Goal: Complete application form: Complete application form

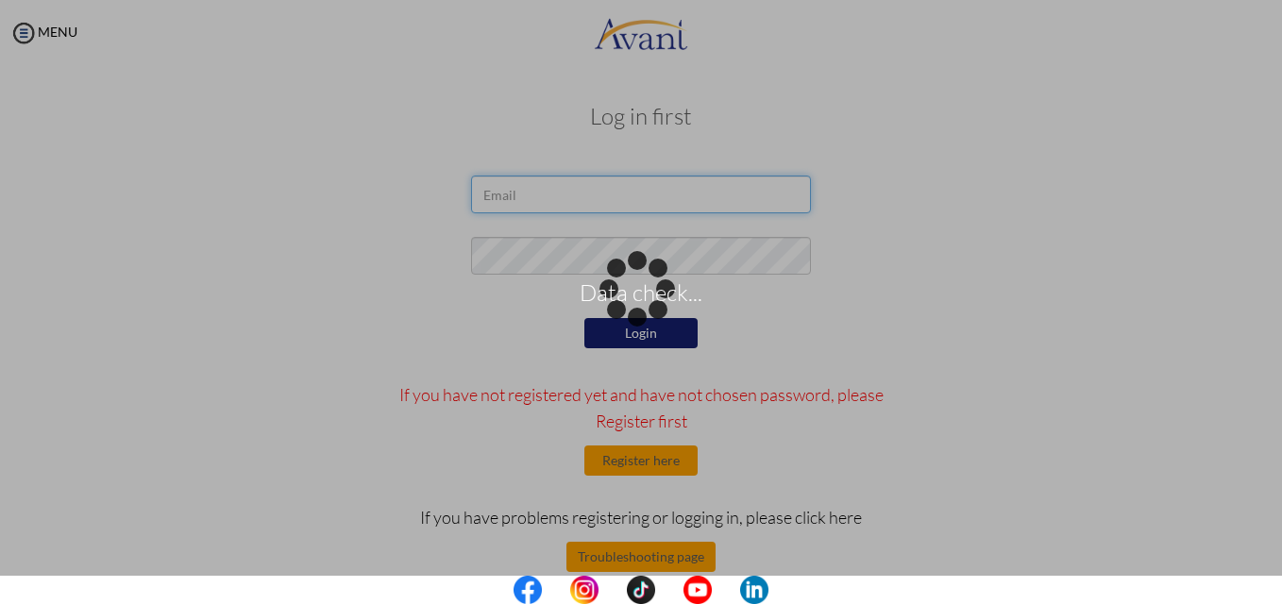
type input "[EMAIL_ADDRESS][DOMAIN_NAME]"
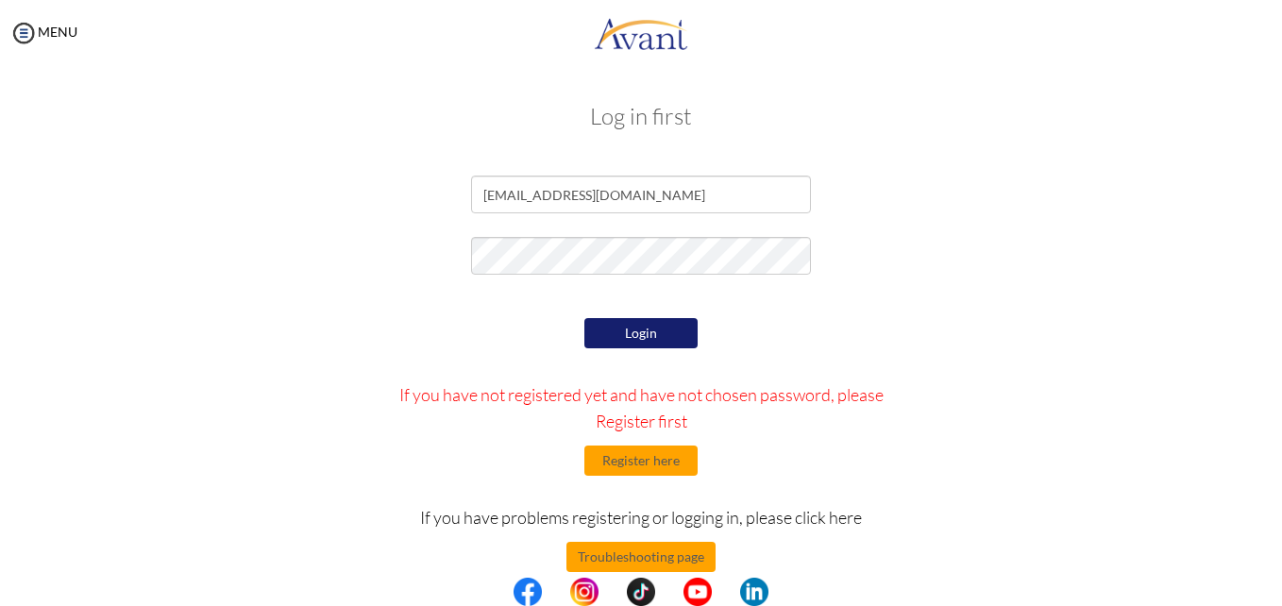
click at [636, 344] on div "Login If you have not registered yet and have not chosen password, please Regis…" at bounding box center [641, 490] width 552 height 355
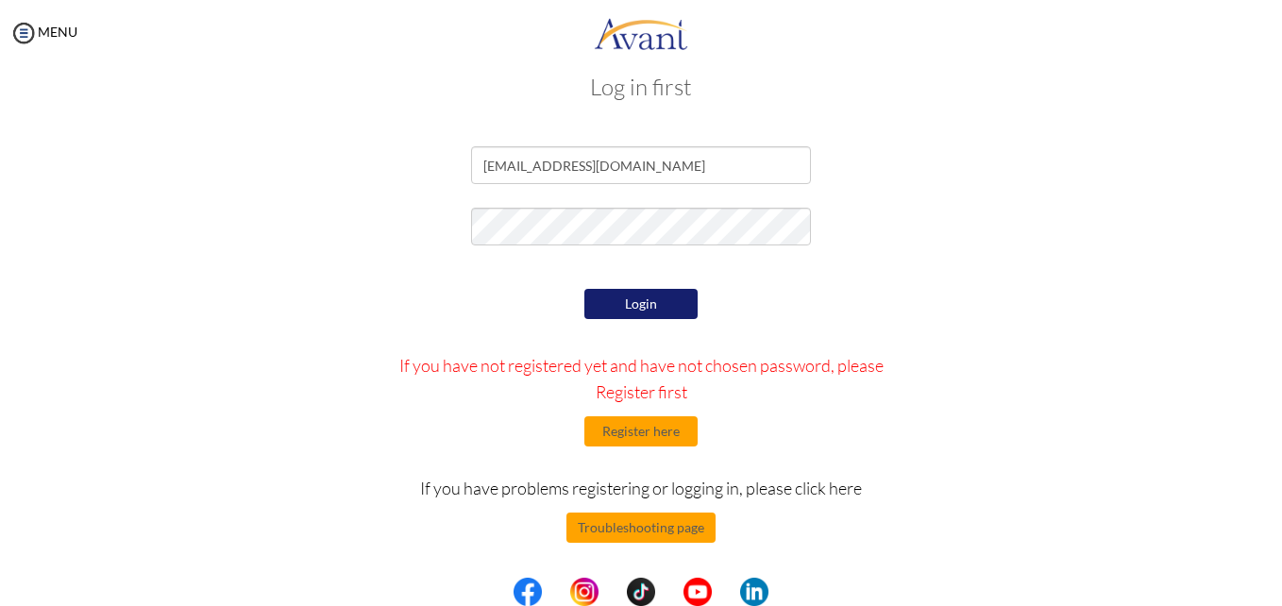
click at [632, 309] on button "Login" at bounding box center [640, 304] width 113 height 30
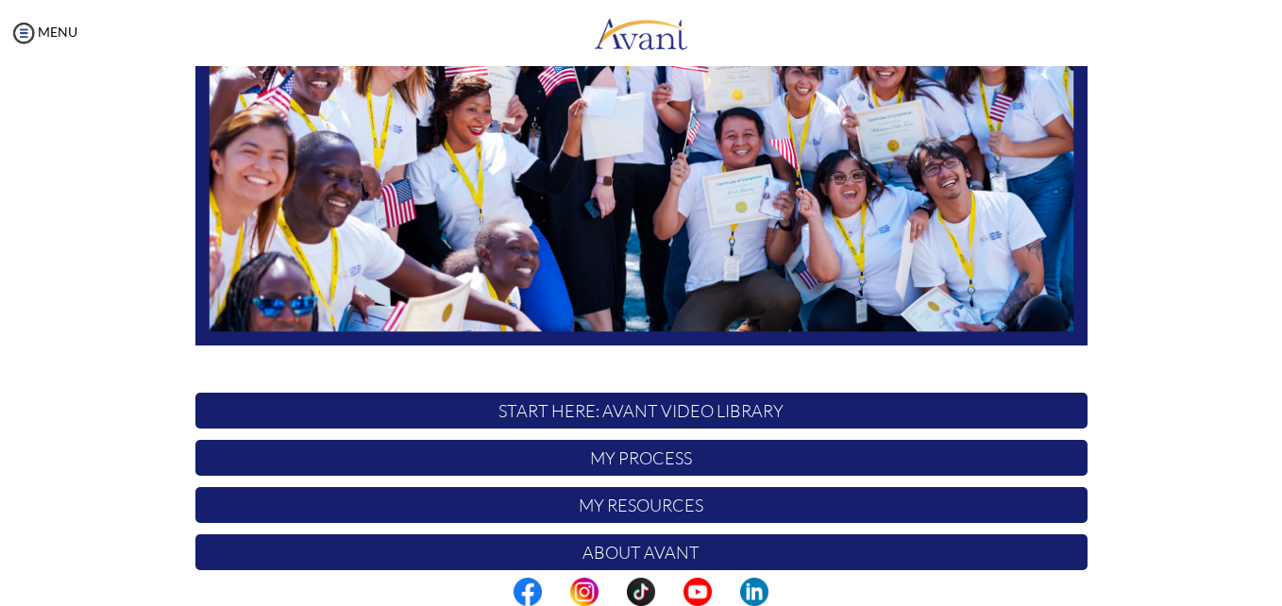
scroll to position [443, 0]
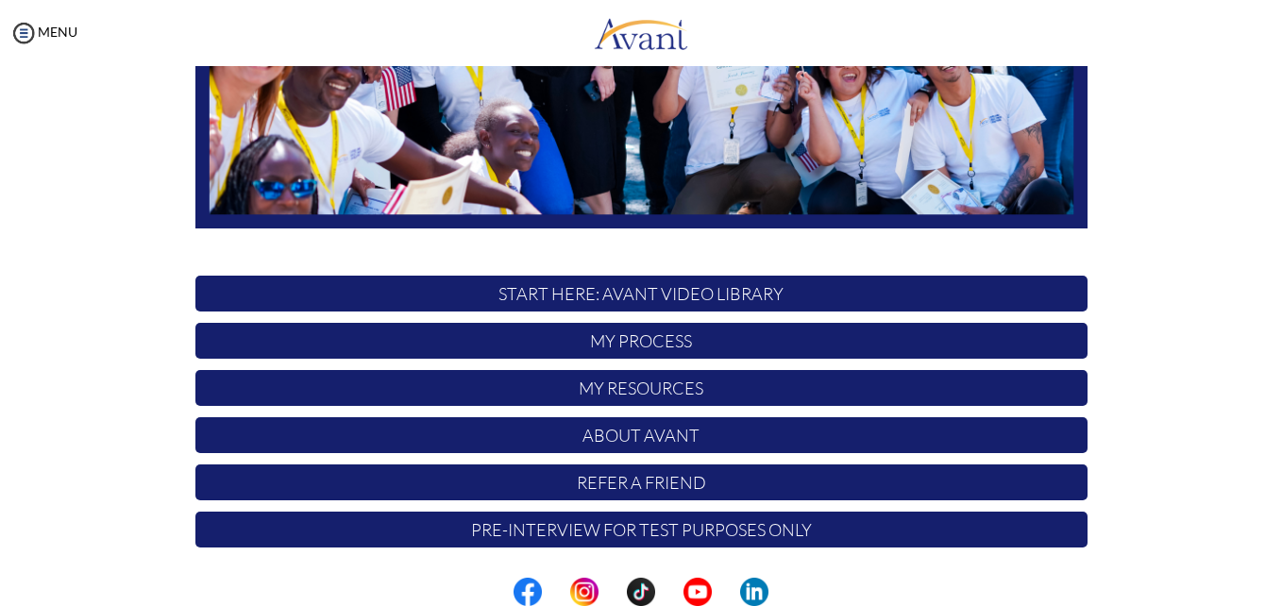
click at [670, 339] on p "My Process" at bounding box center [641, 341] width 892 height 36
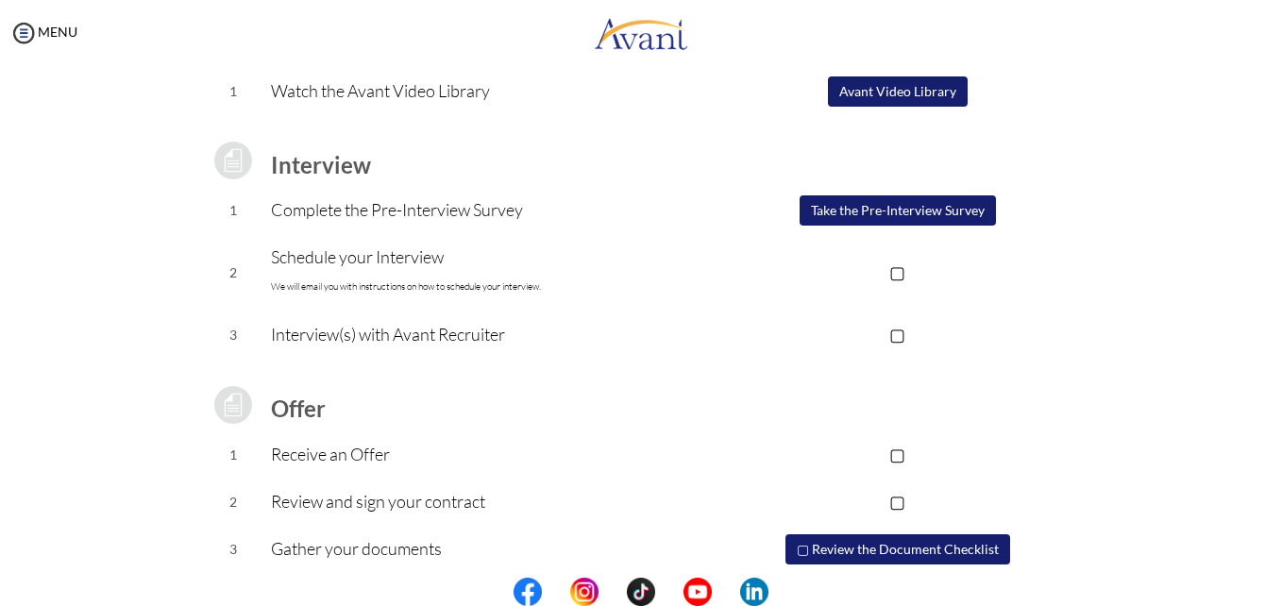
scroll to position [159, 0]
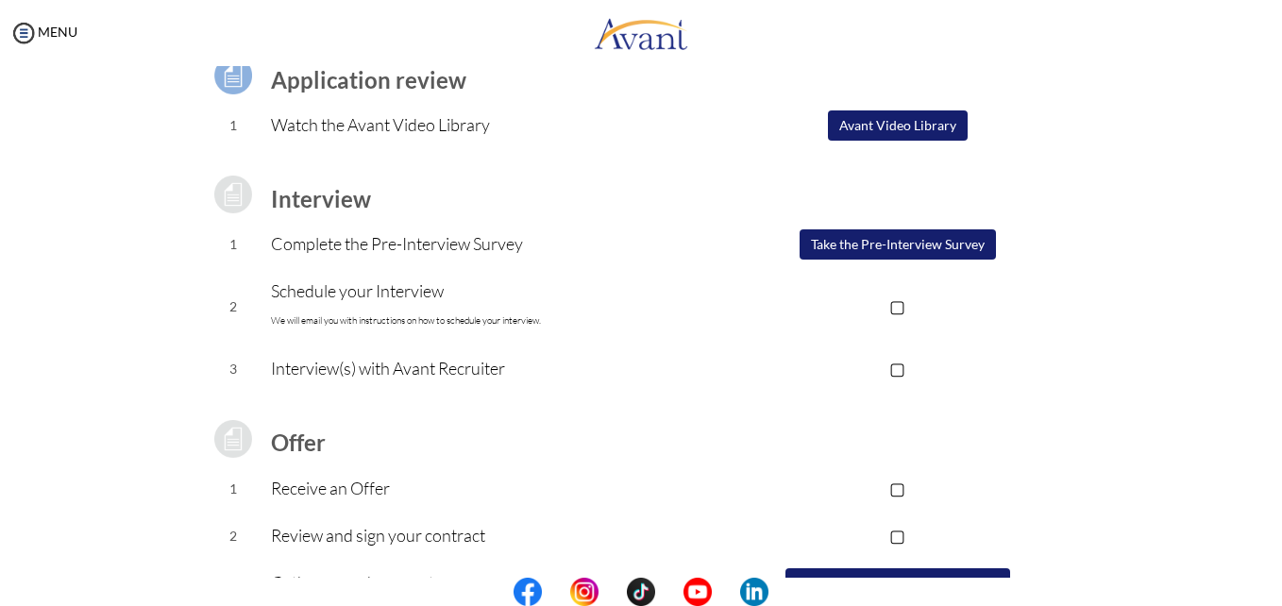
click at [909, 246] on tbody "Application review 1 Watch the Avant Video Library ▢ Avant Video Library Interv…" at bounding box center [641, 342] width 892 height 624
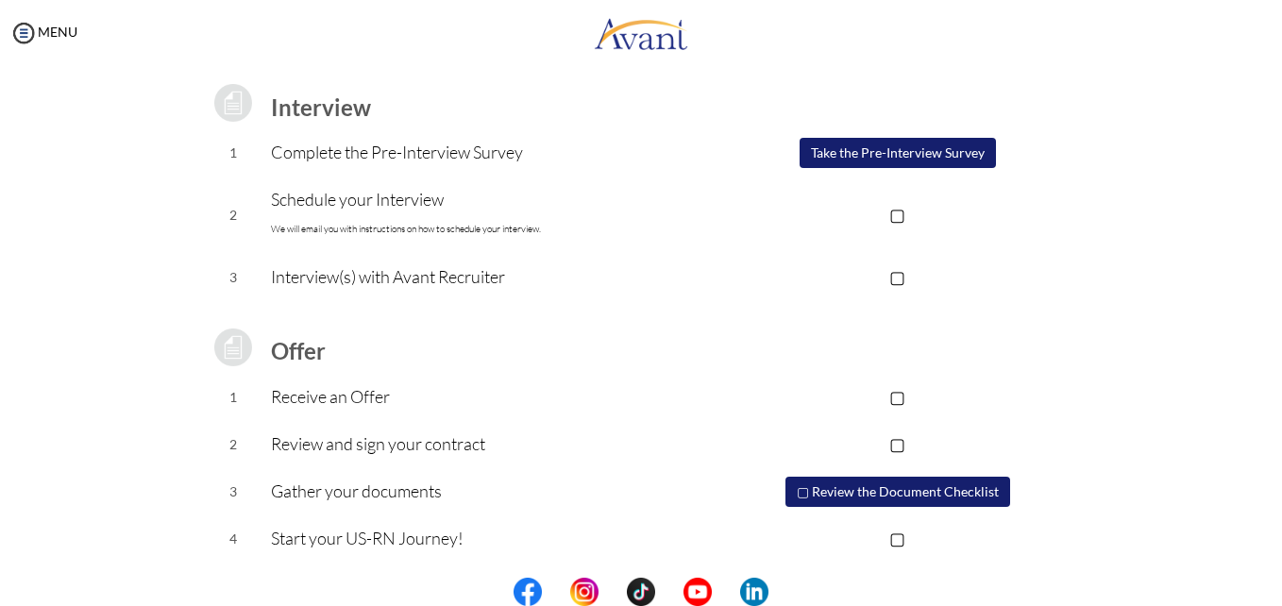
scroll to position [253, 0]
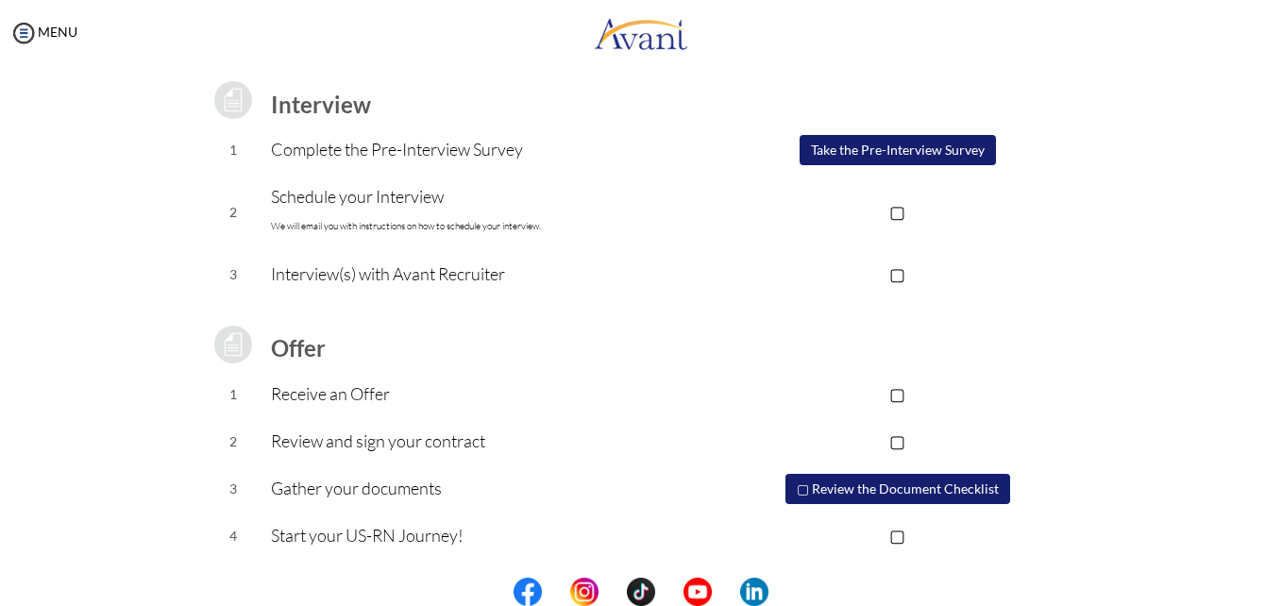
click at [894, 211] on p "▢" at bounding box center [897, 211] width 378 height 26
click at [897, 215] on p "▣" at bounding box center [897, 211] width 378 height 26
click at [924, 151] on button "Take the Pre-Interview Survey" at bounding box center [897, 150] width 196 height 30
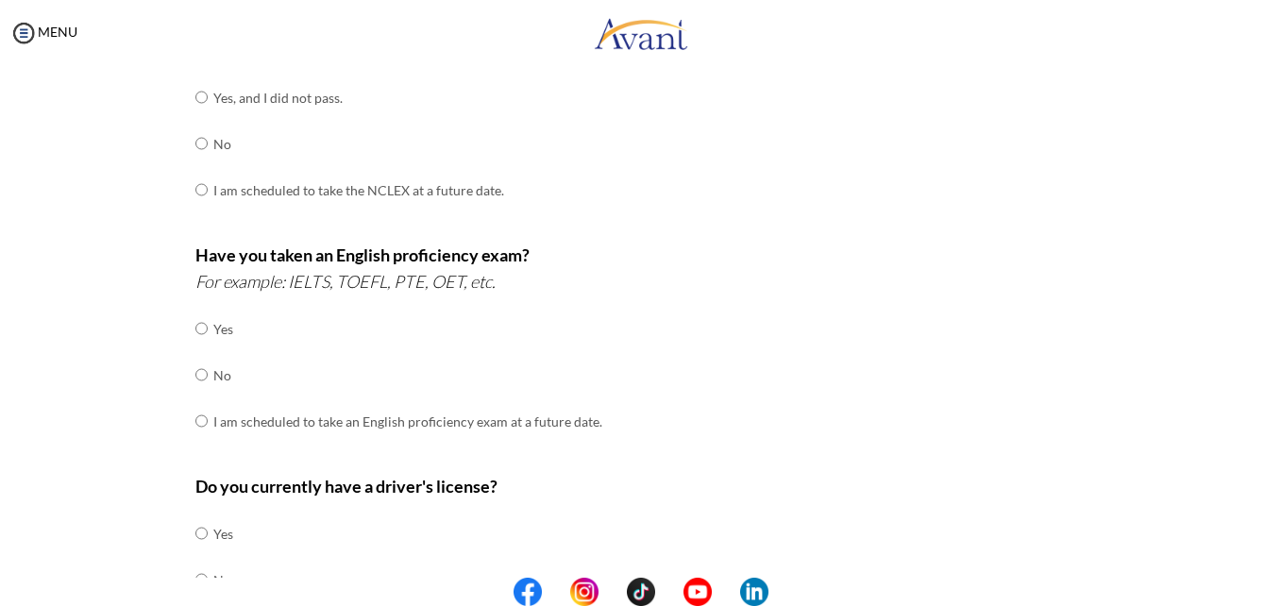
scroll to position [0, 0]
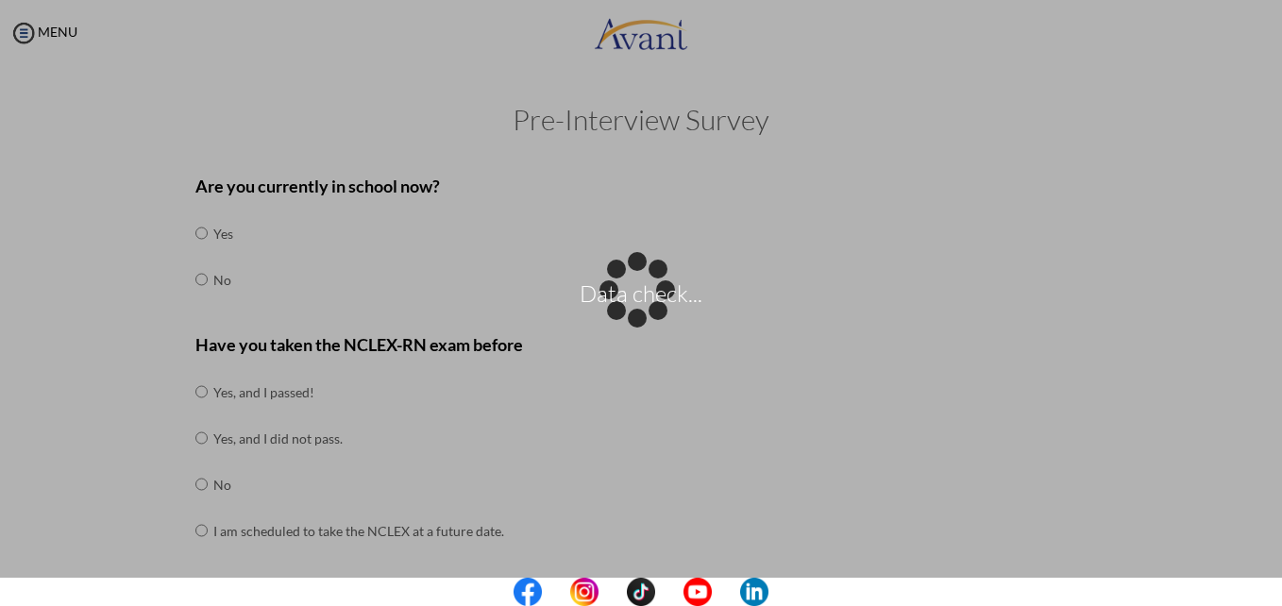
click at [628, 290] on div "Data check..." at bounding box center [641, 303] width 26 height 26
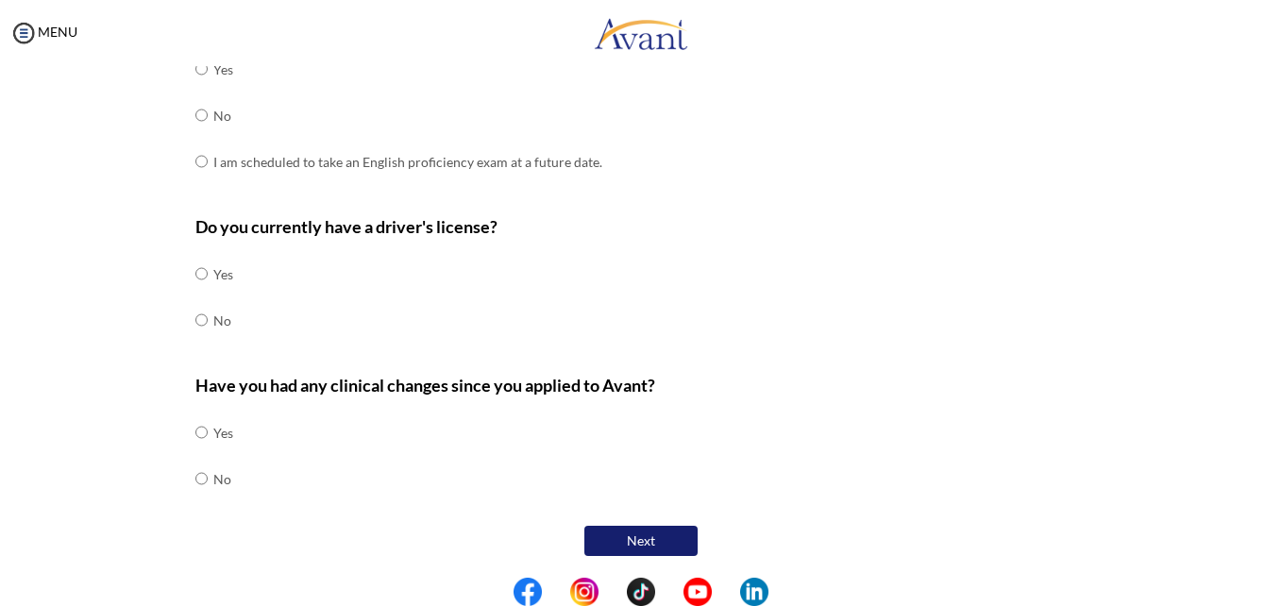
scroll to position [602, 0]
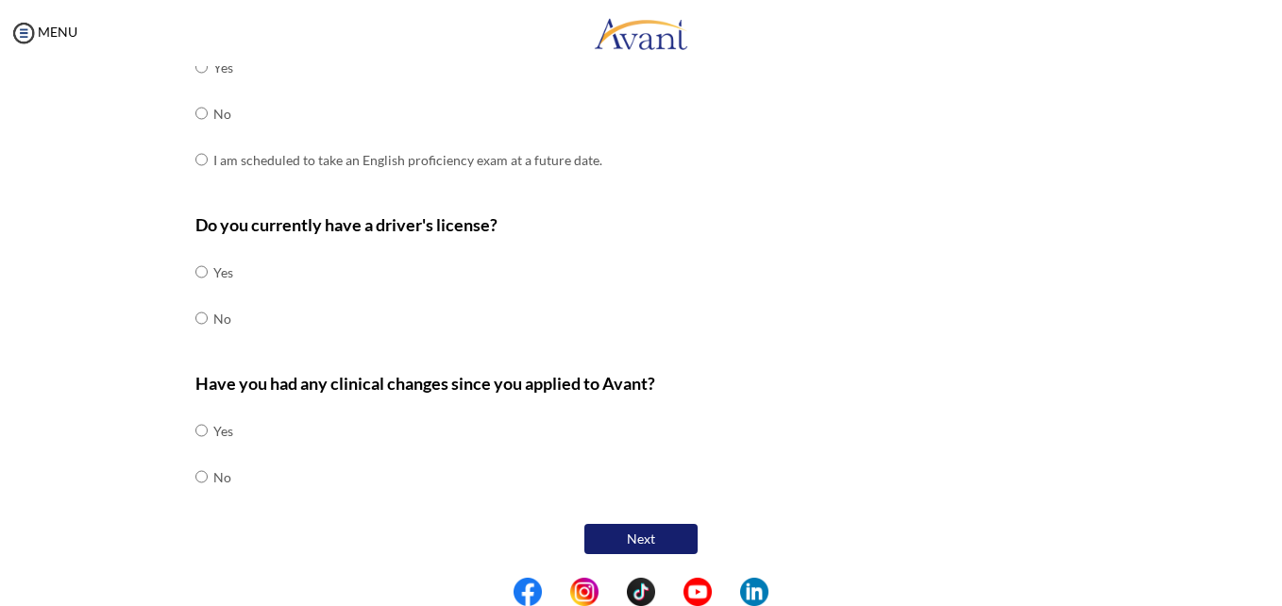
radio input "true"
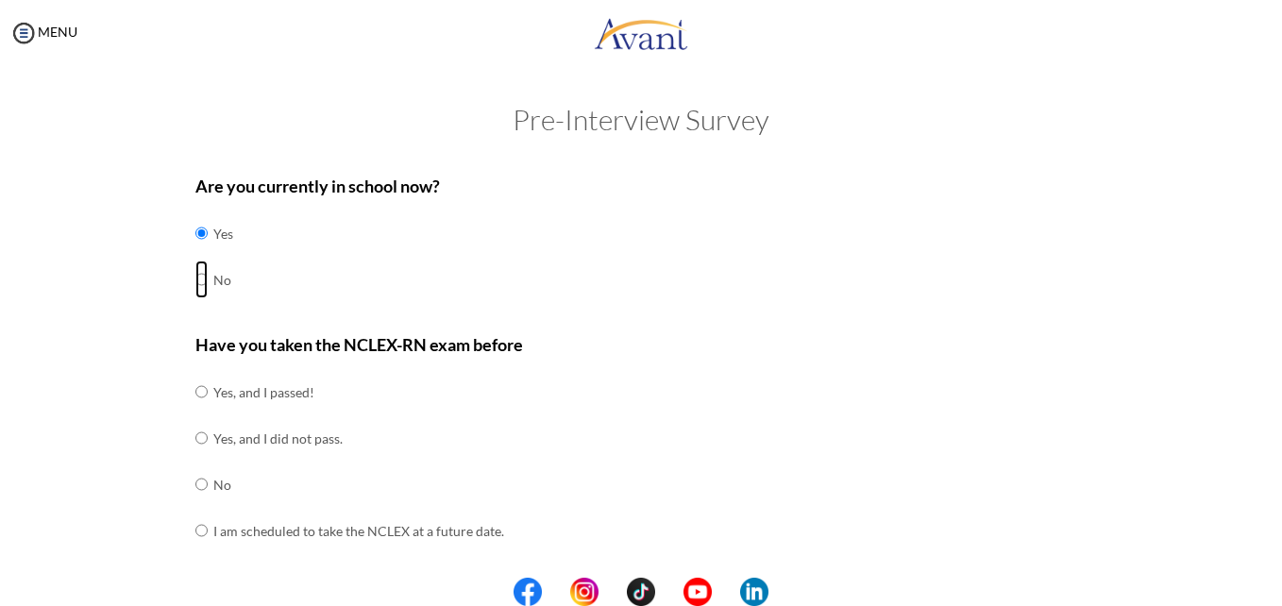
click at [195, 214] on input "radio" at bounding box center [201, 233] width 12 height 38
radio input "true"
click at [195, 252] on input "radio" at bounding box center [201, 233] width 12 height 38
click at [195, 397] on input "radio" at bounding box center [201, 392] width 12 height 38
radio input "true"
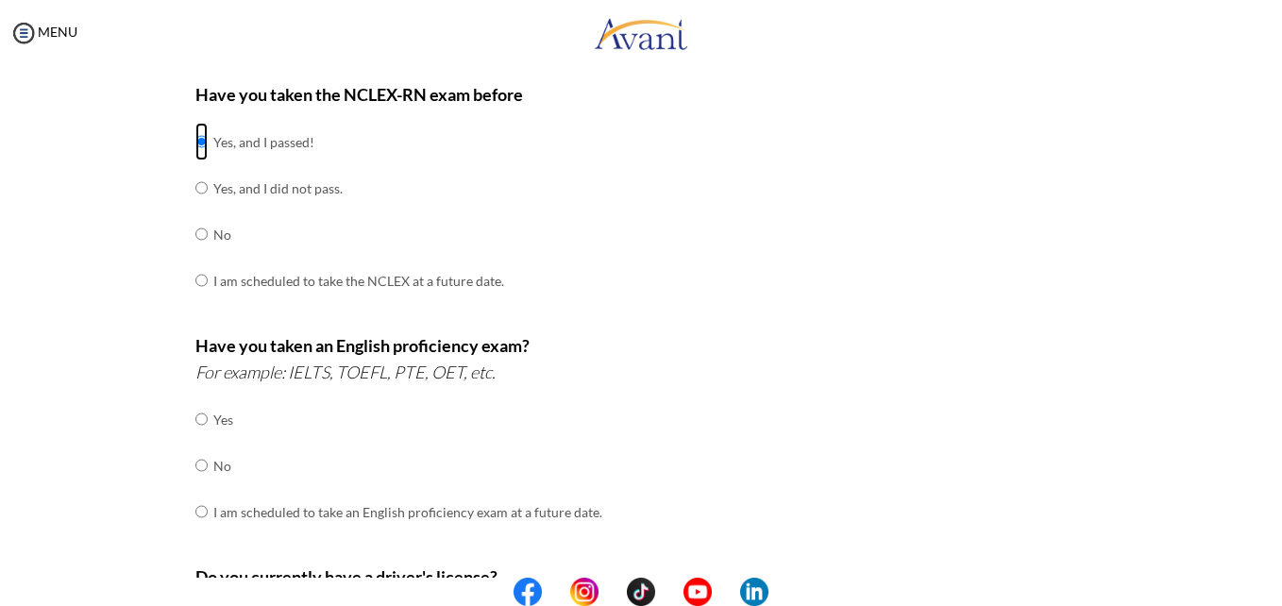
scroll to position [283, 0]
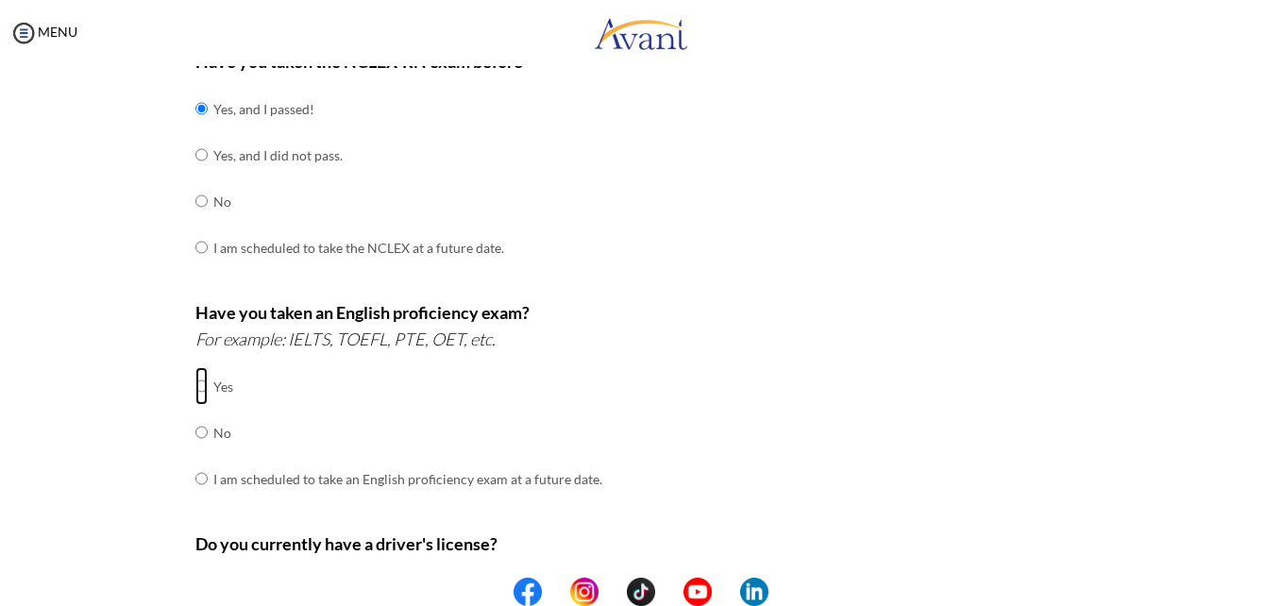
click at [195, 386] on input "radio" at bounding box center [201, 386] width 12 height 38
radio input "true"
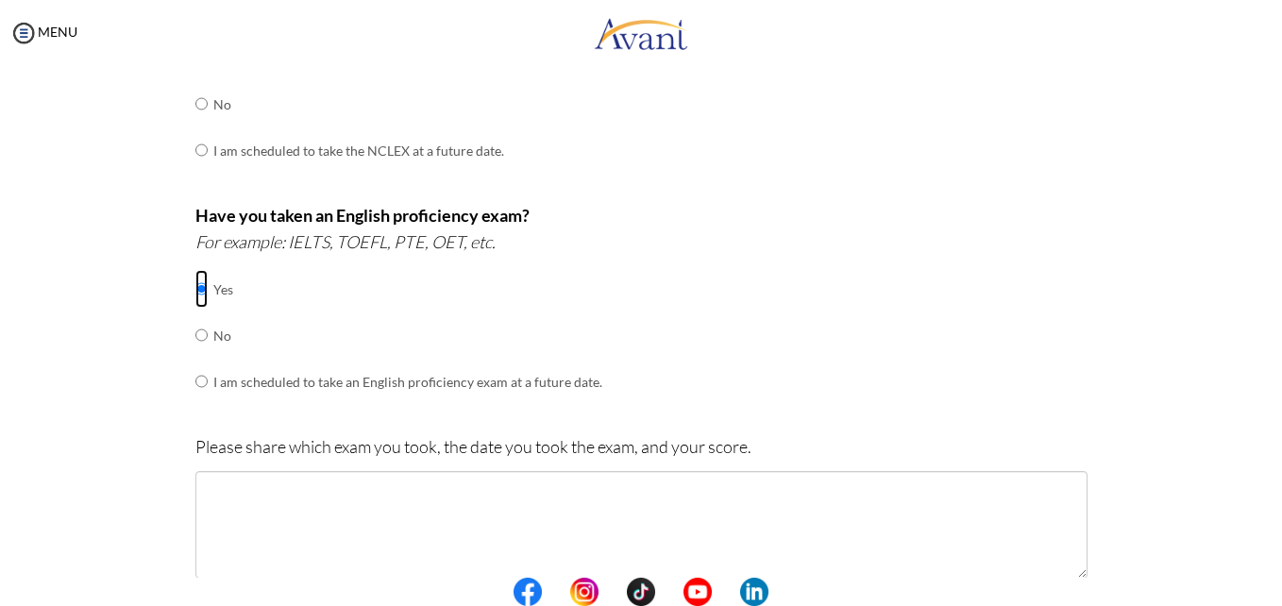
scroll to position [472, 0]
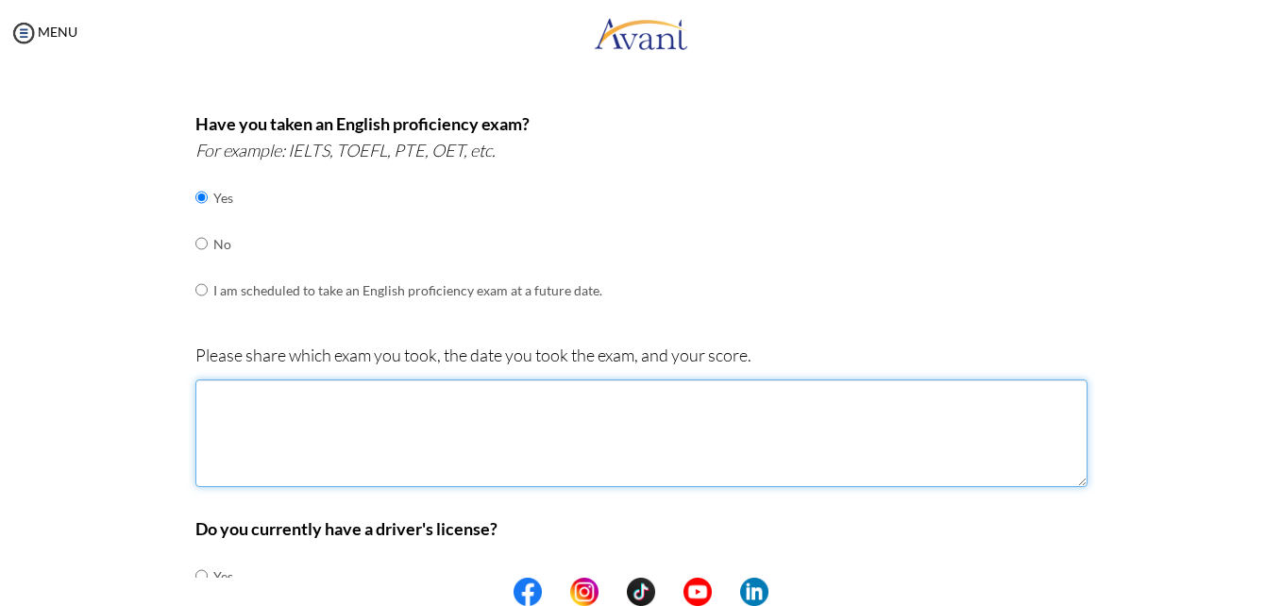
click at [487, 441] on textarea at bounding box center [641, 433] width 892 height 108
type textarea "p"
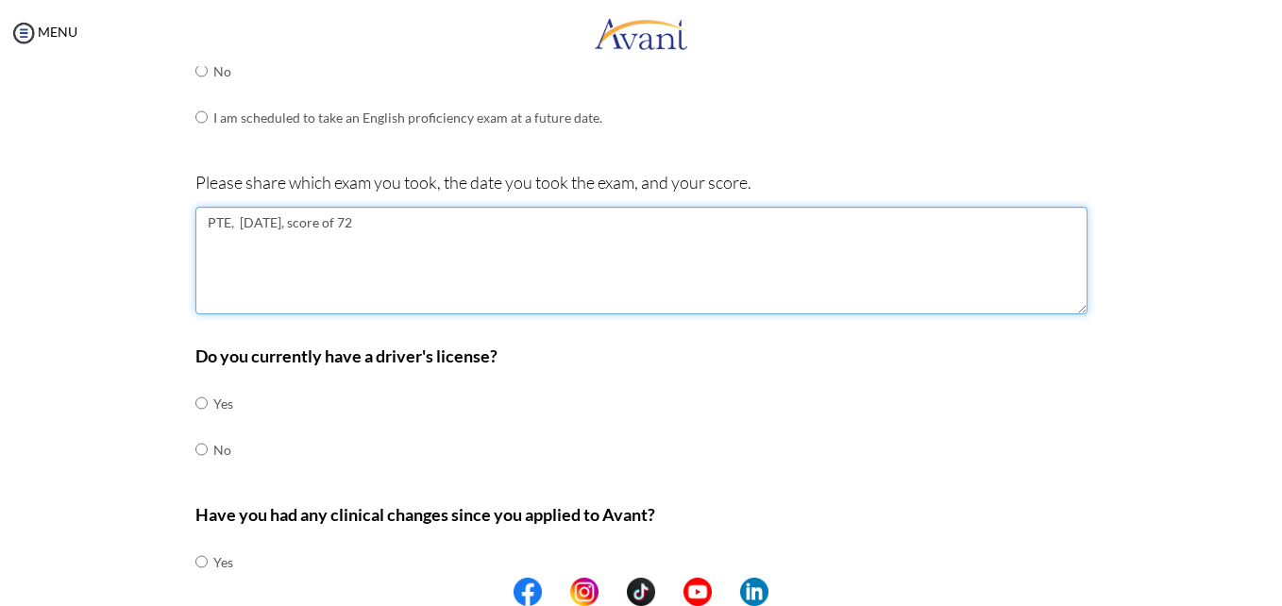
scroll to position [661, 0]
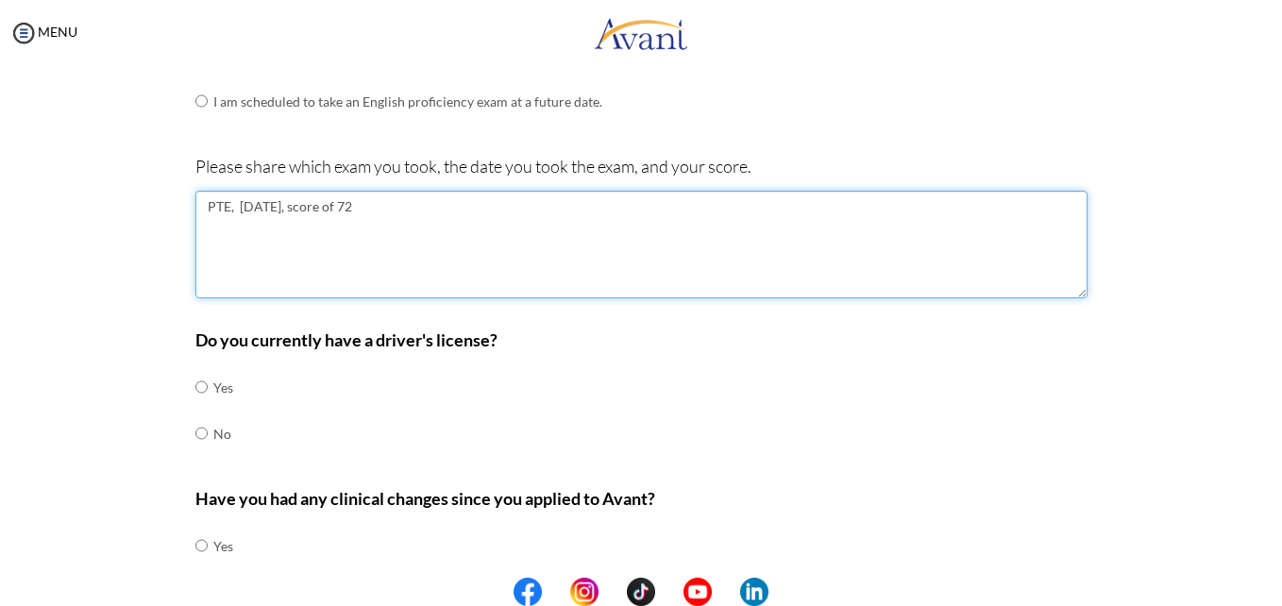
type textarea "PTE, [DATE], score of 72"
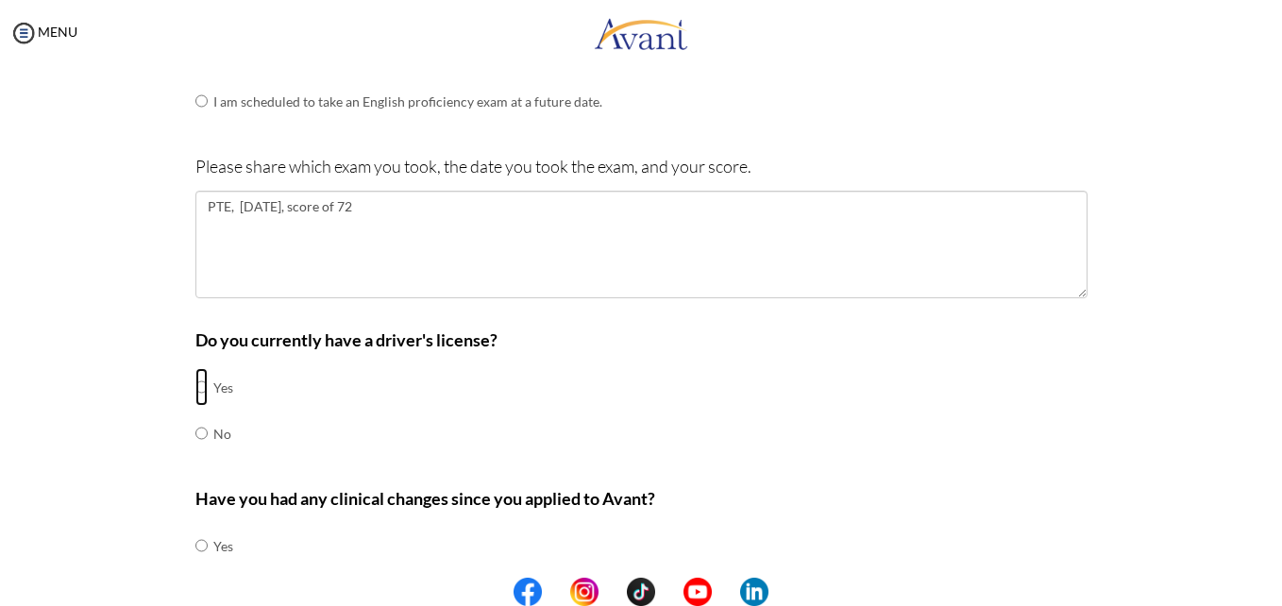
click at [195, 391] on input "radio" at bounding box center [201, 387] width 12 height 38
radio input "true"
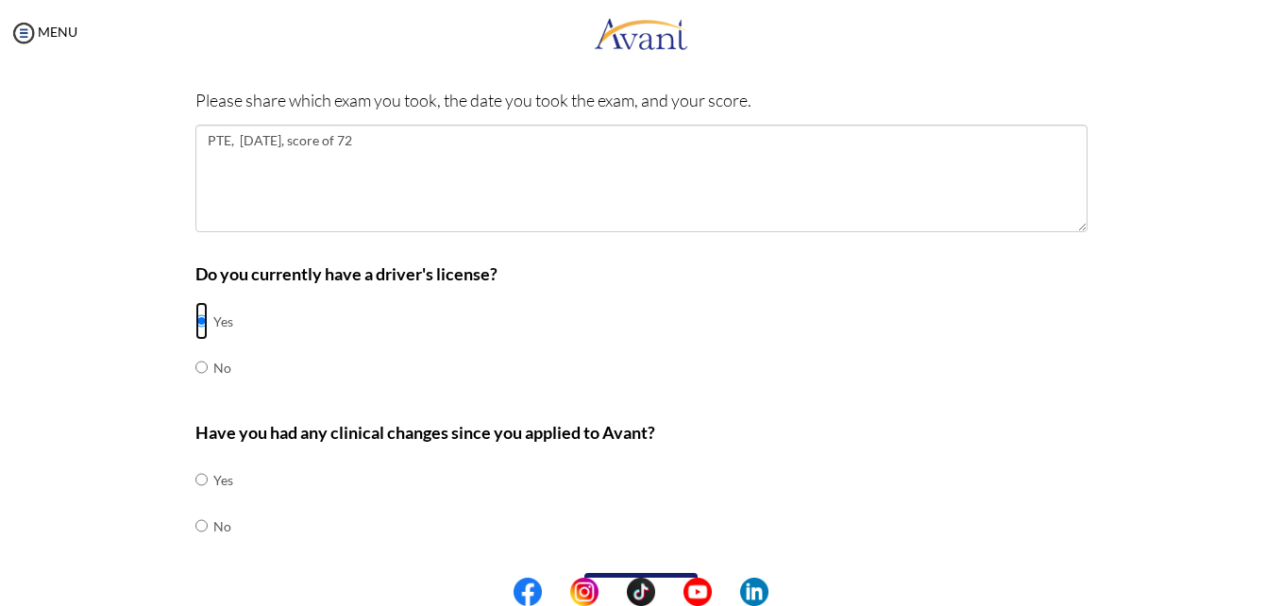
scroll to position [755, 0]
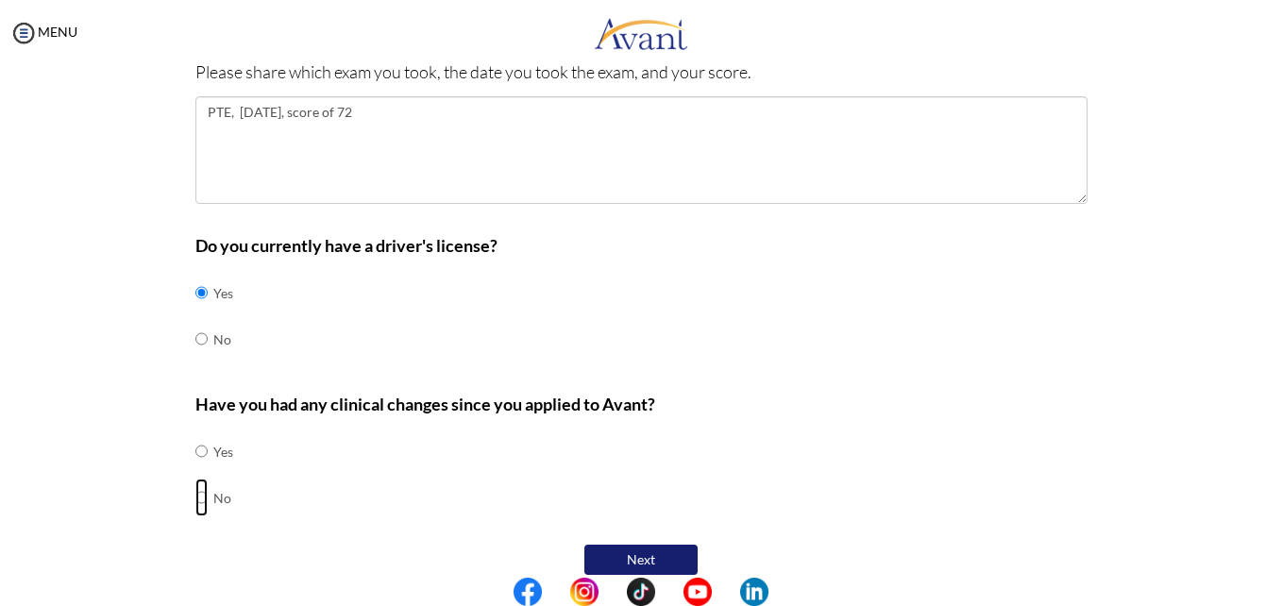
click at [195, 470] on input "radio" at bounding box center [201, 451] width 12 height 38
radio input "true"
click at [645, 558] on button "Next" at bounding box center [640, 560] width 113 height 30
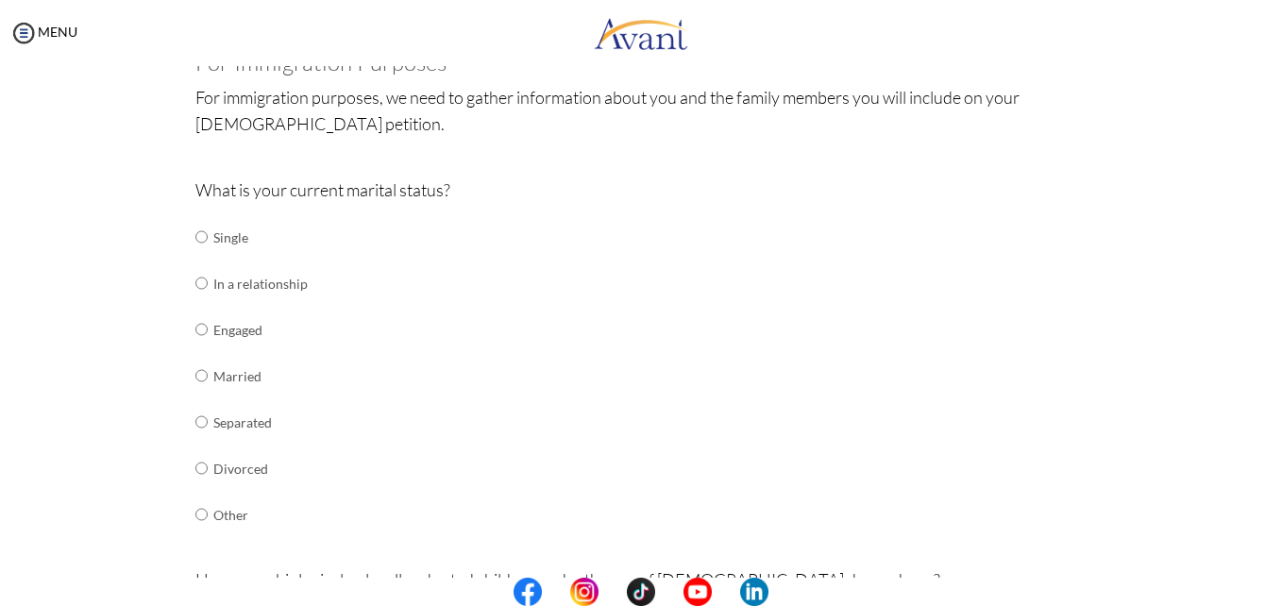
scroll to position [226, 0]
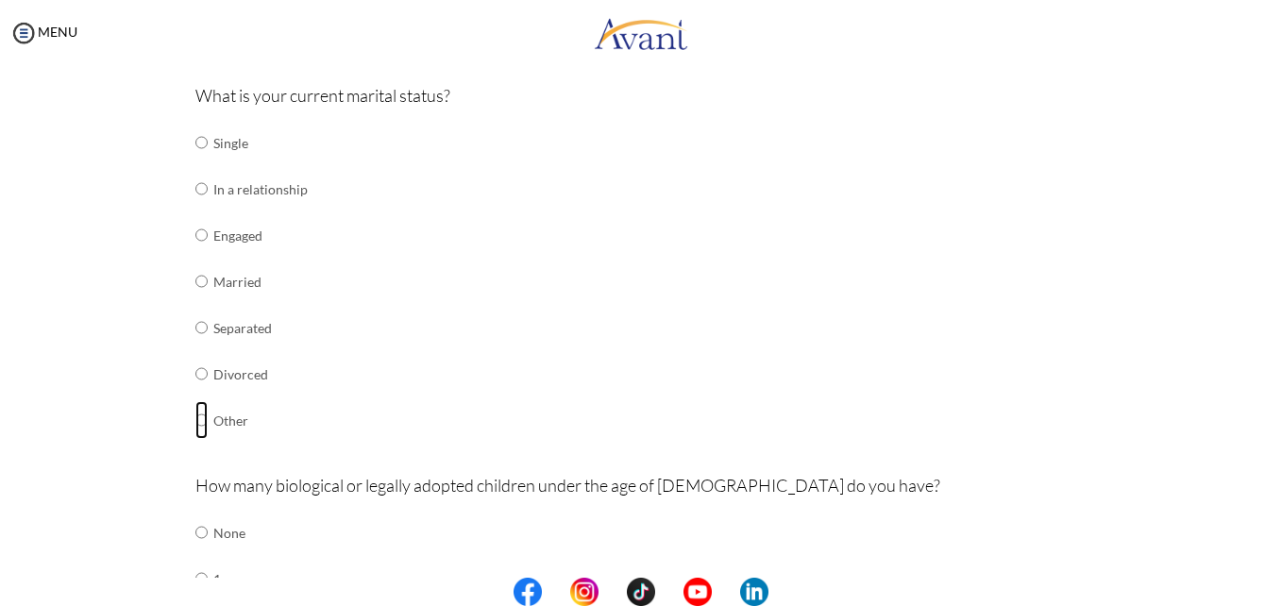
click at [195, 161] on input "radio" at bounding box center [201, 143] width 12 height 38
radio input "true"
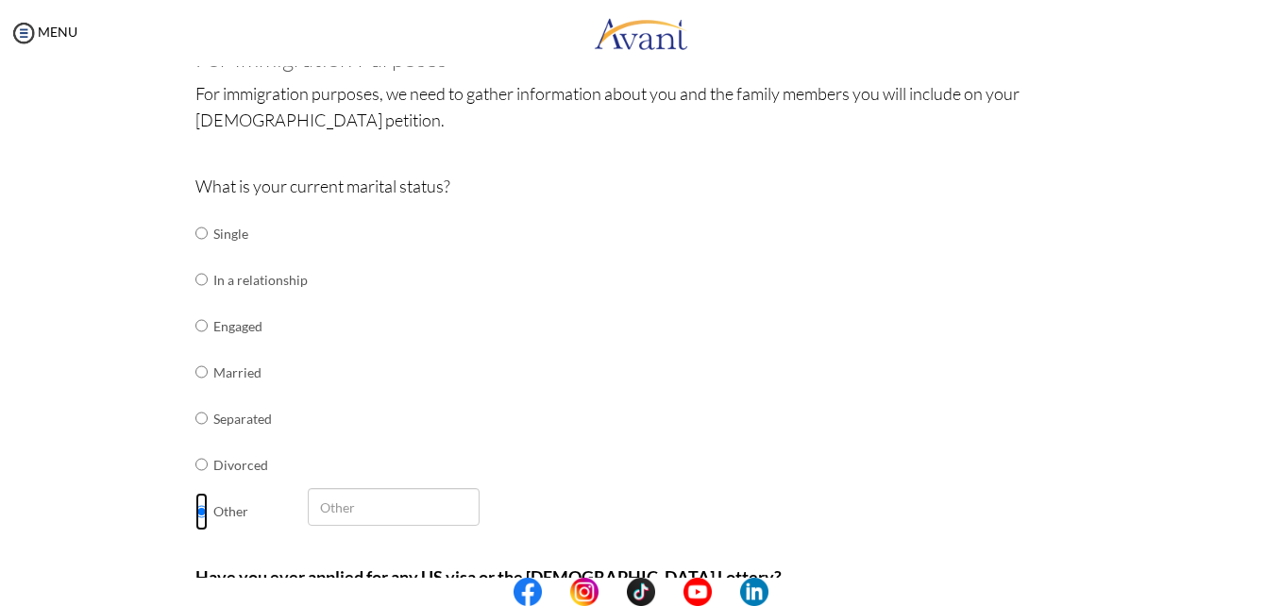
scroll to position [132, 0]
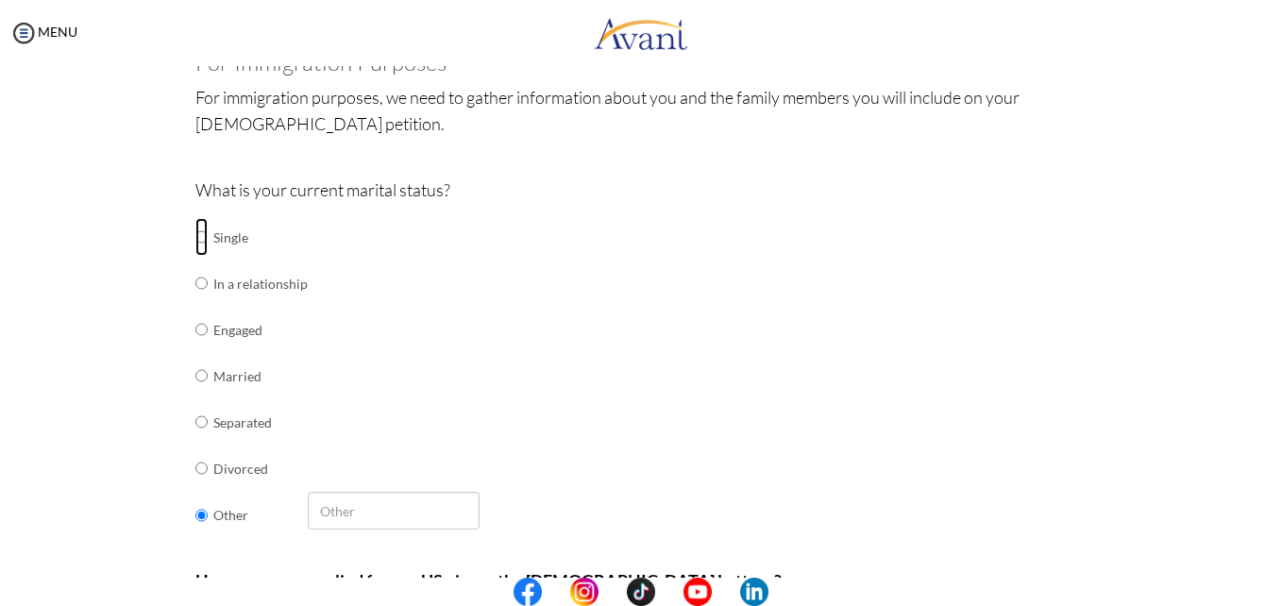
click at [195, 241] on input "radio" at bounding box center [201, 237] width 12 height 38
radio input "true"
click at [195, 256] on input "radio" at bounding box center [201, 237] width 12 height 38
radio input "true"
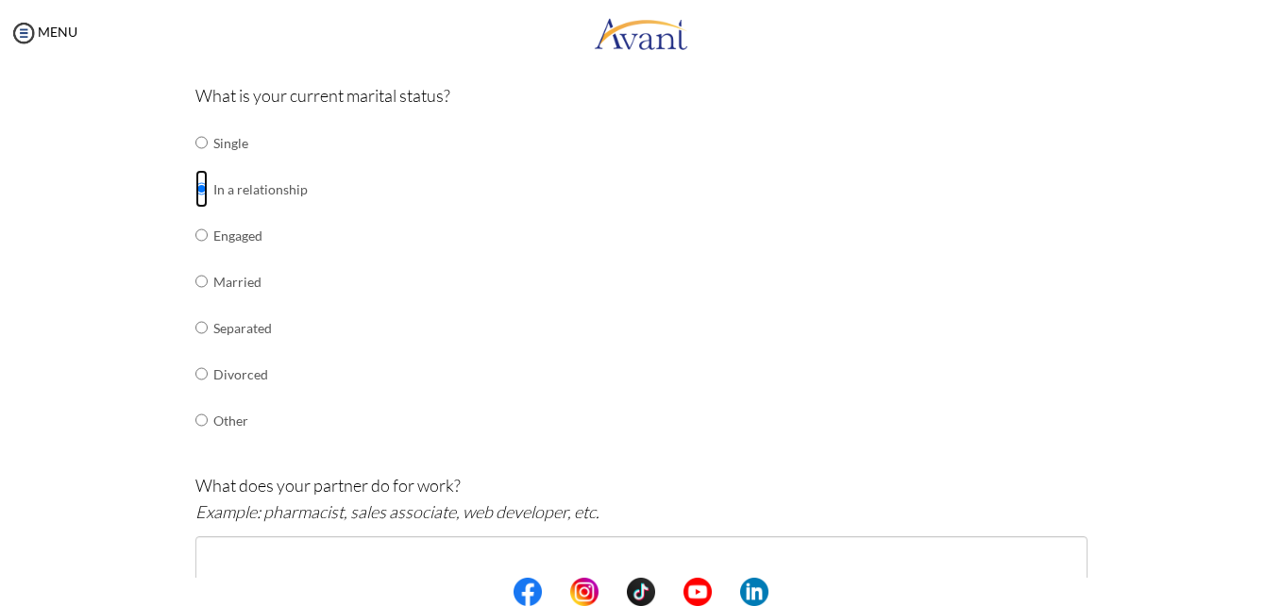
scroll to position [321, 0]
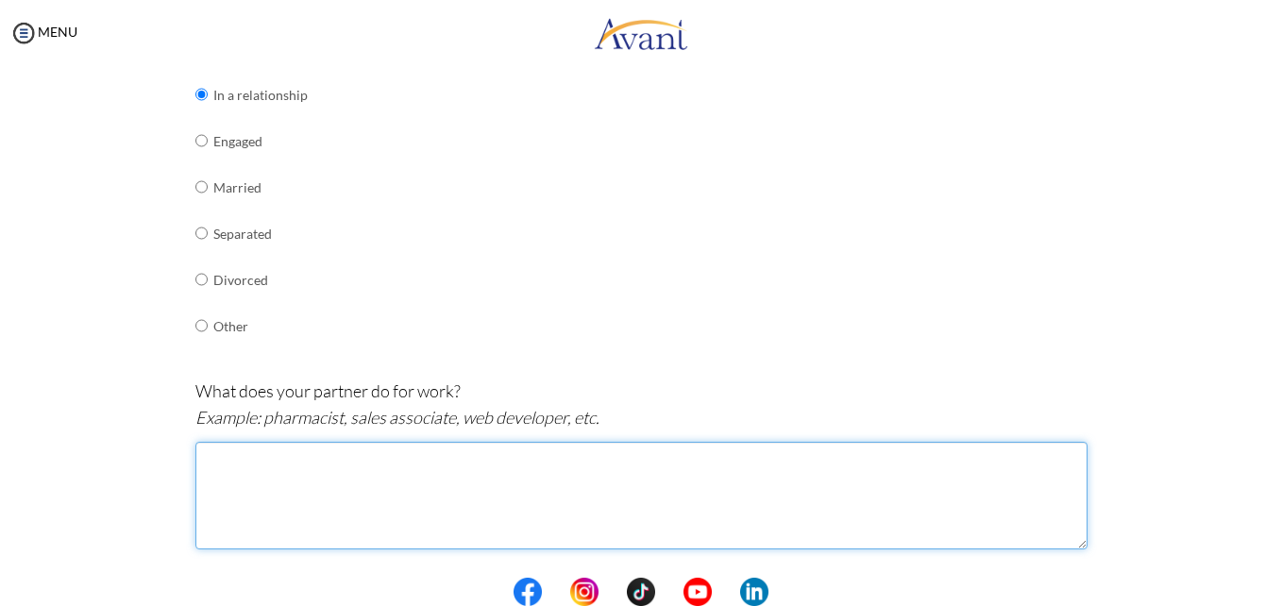
click at [337, 499] on textarea at bounding box center [641, 496] width 892 height 108
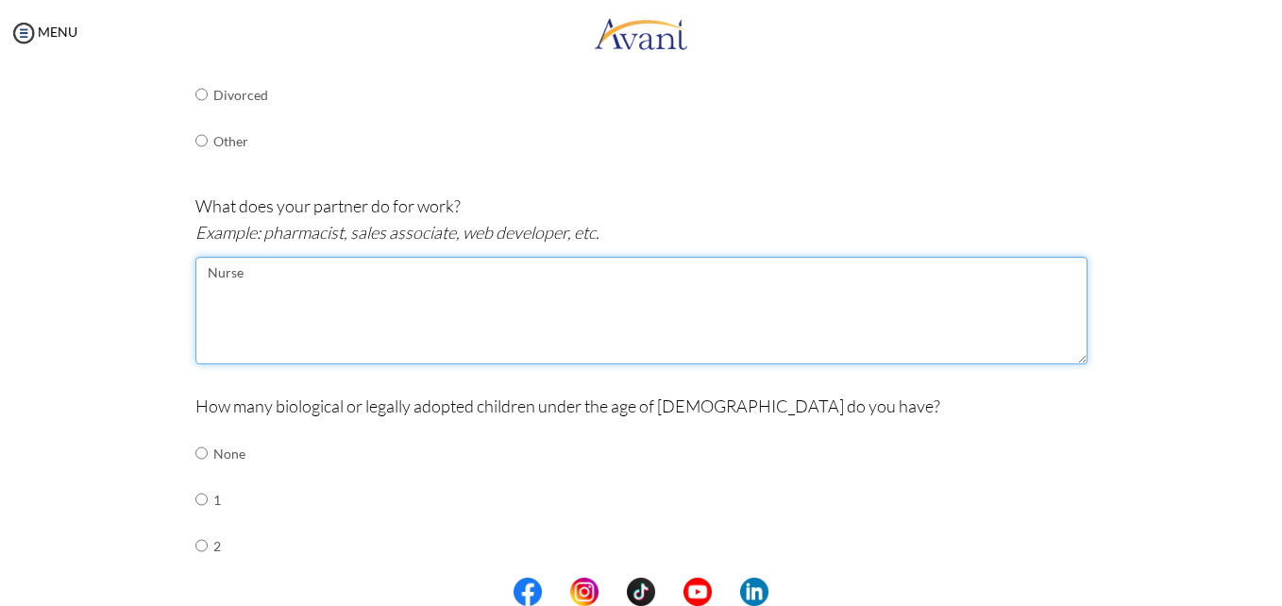
scroll to position [510, 0]
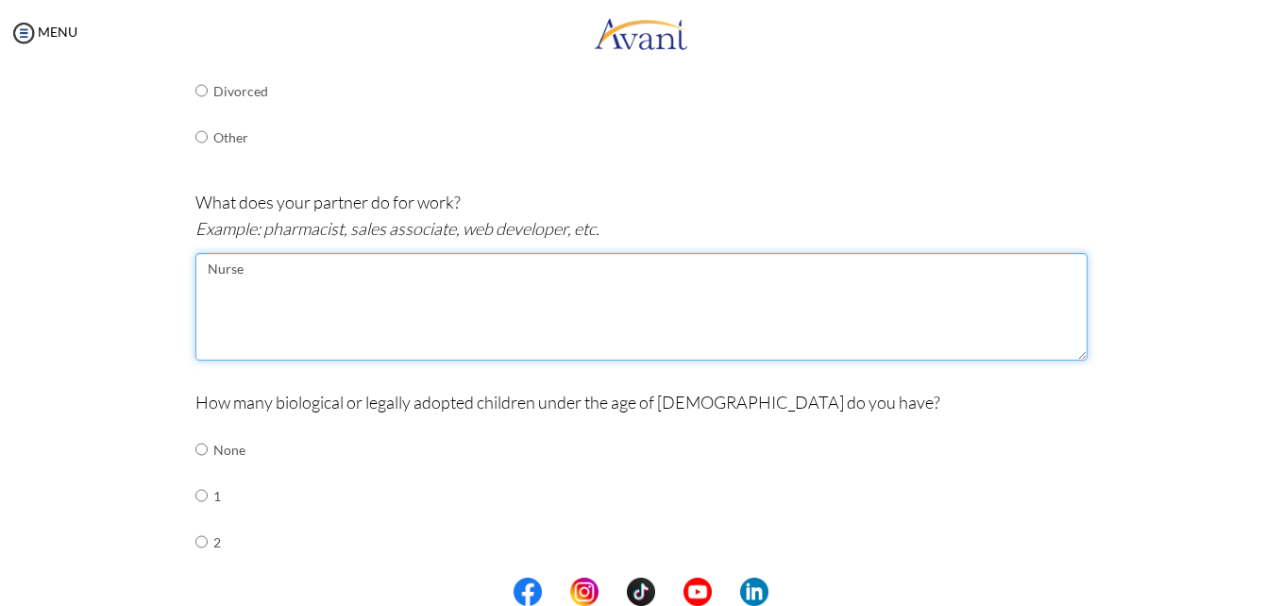
type textarea "Nurse"
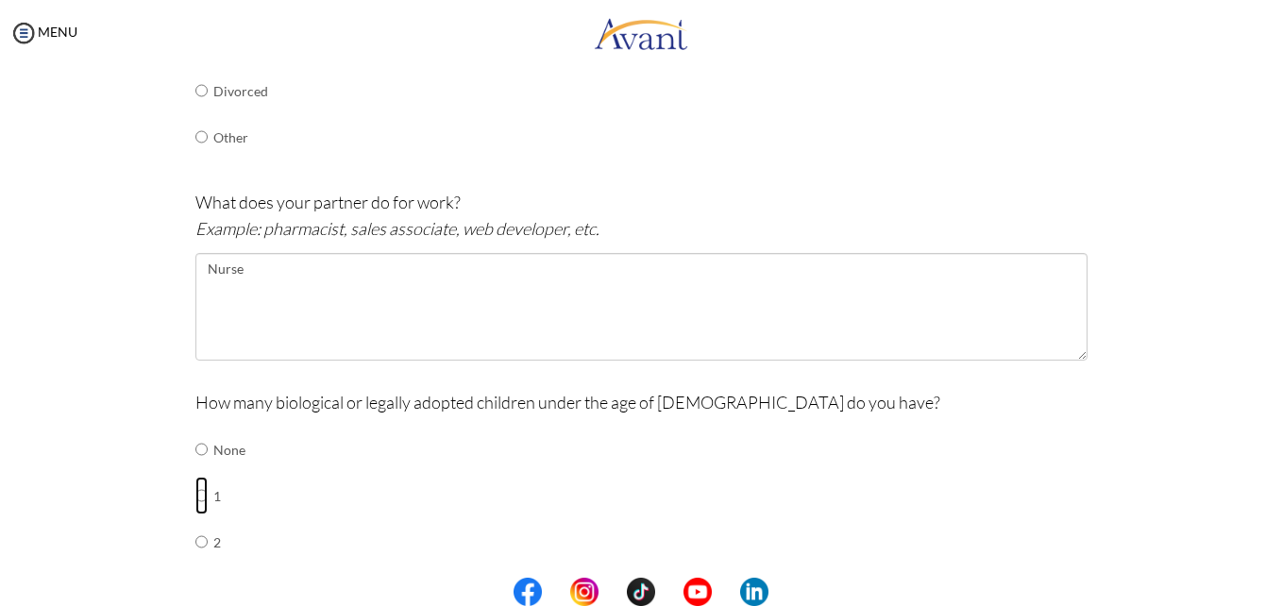
click at [195, 468] on input "radio" at bounding box center [201, 449] width 12 height 38
radio input "true"
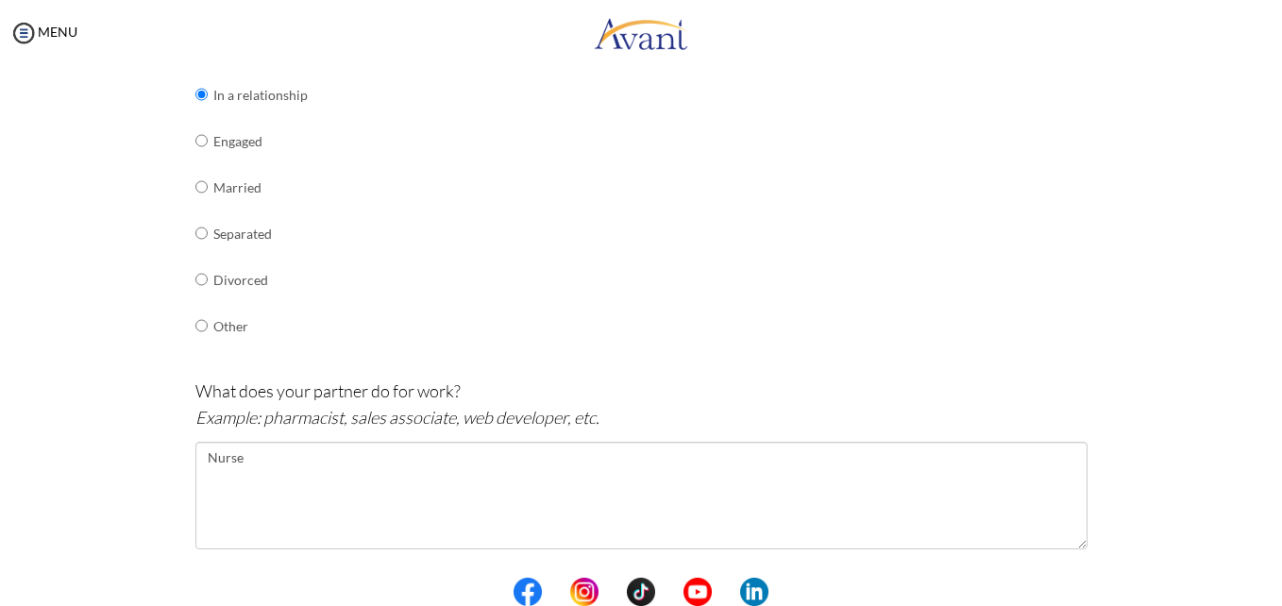
scroll to position [132, 0]
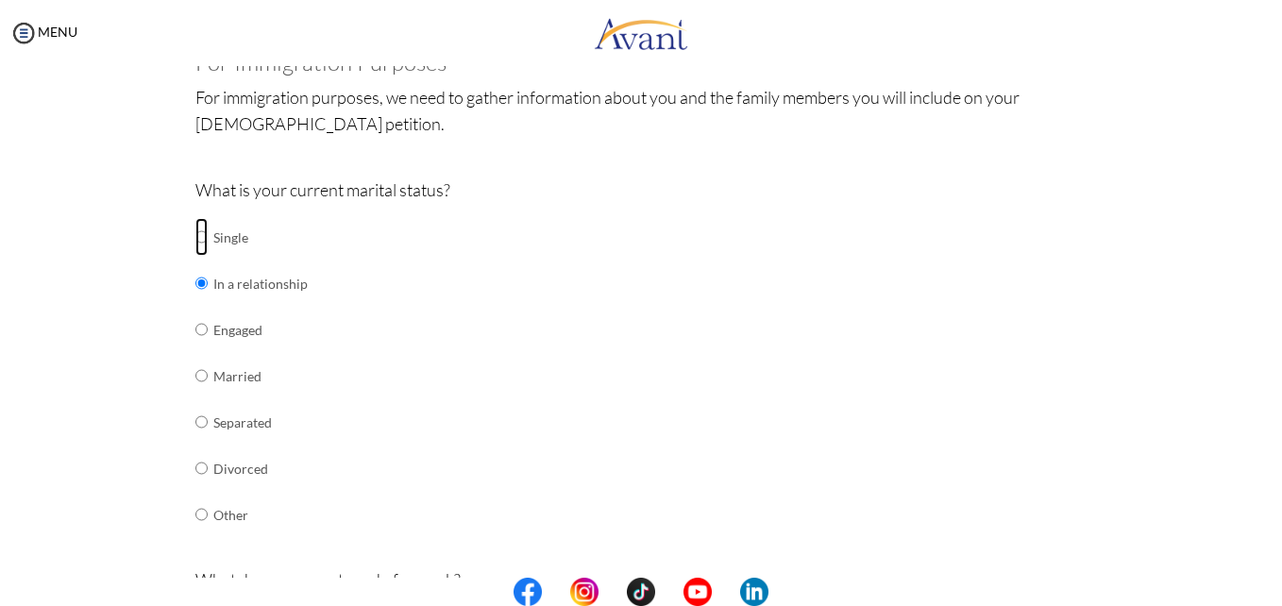
click at [195, 235] on input "radio" at bounding box center [201, 237] width 12 height 38
radio input "true"
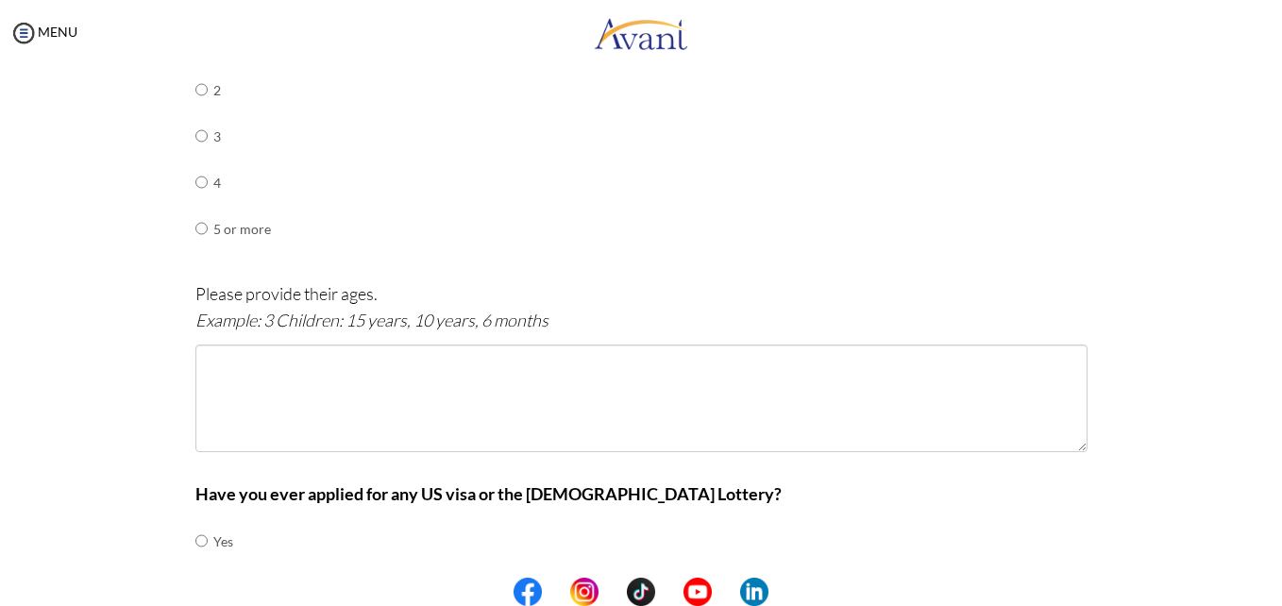
scroll to position [793, 0]
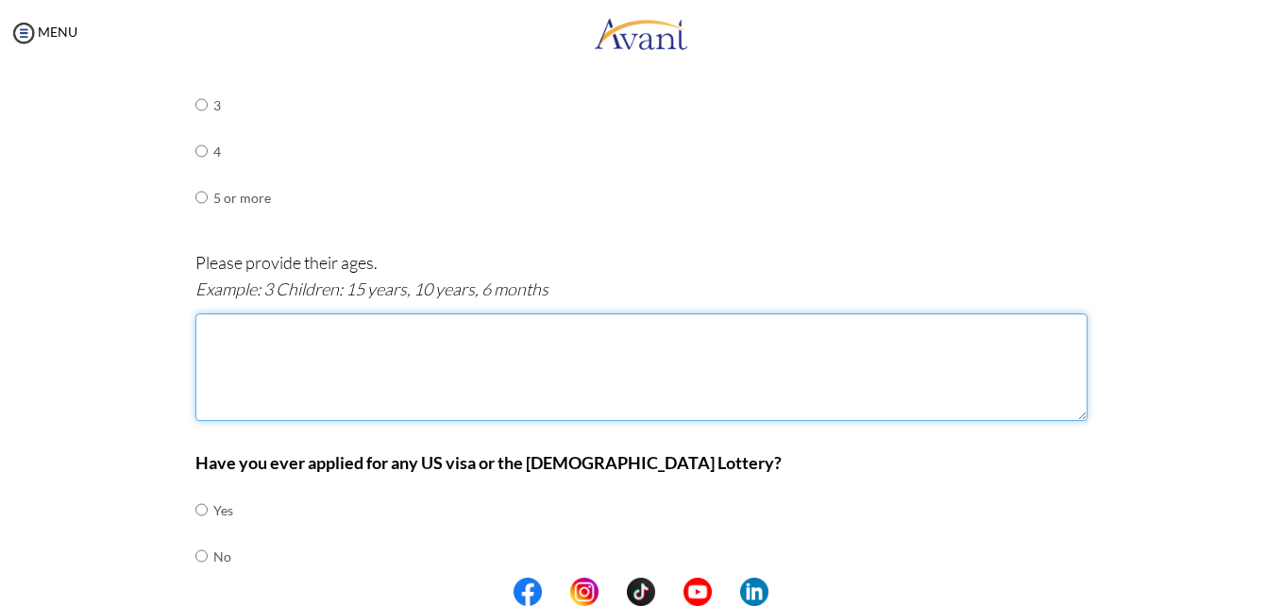
click at [427, 386] on textarea at bounding box center [641, 367] width 892 height 108
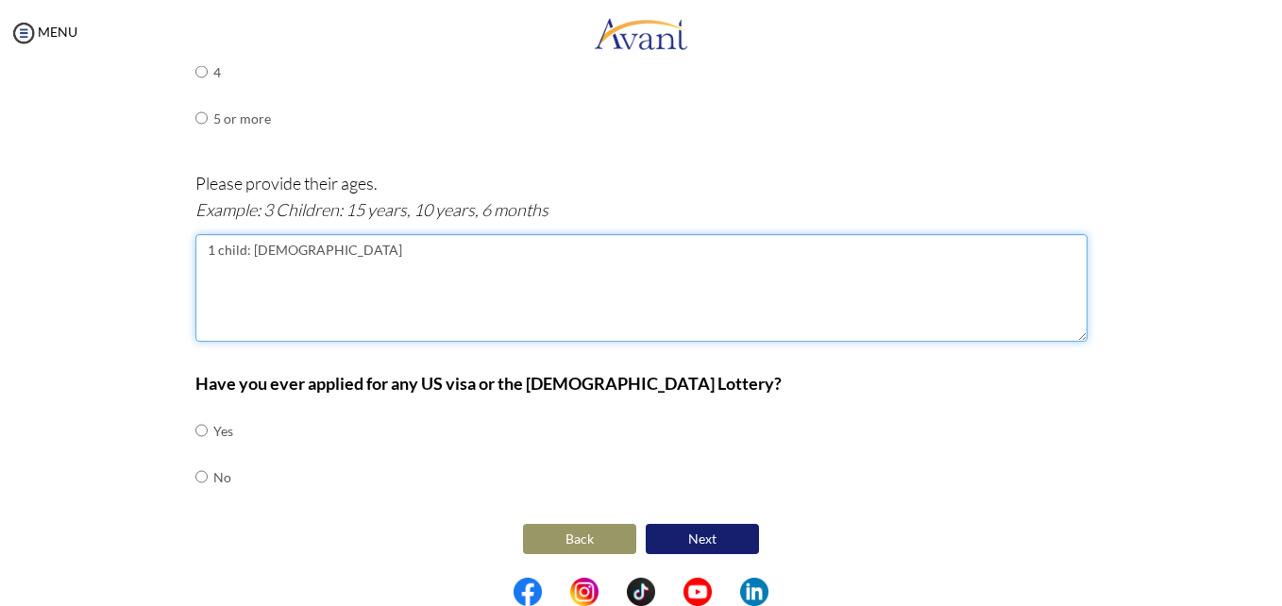
type textarea "1 child: [DEMOGRAPHIC_DATA]"
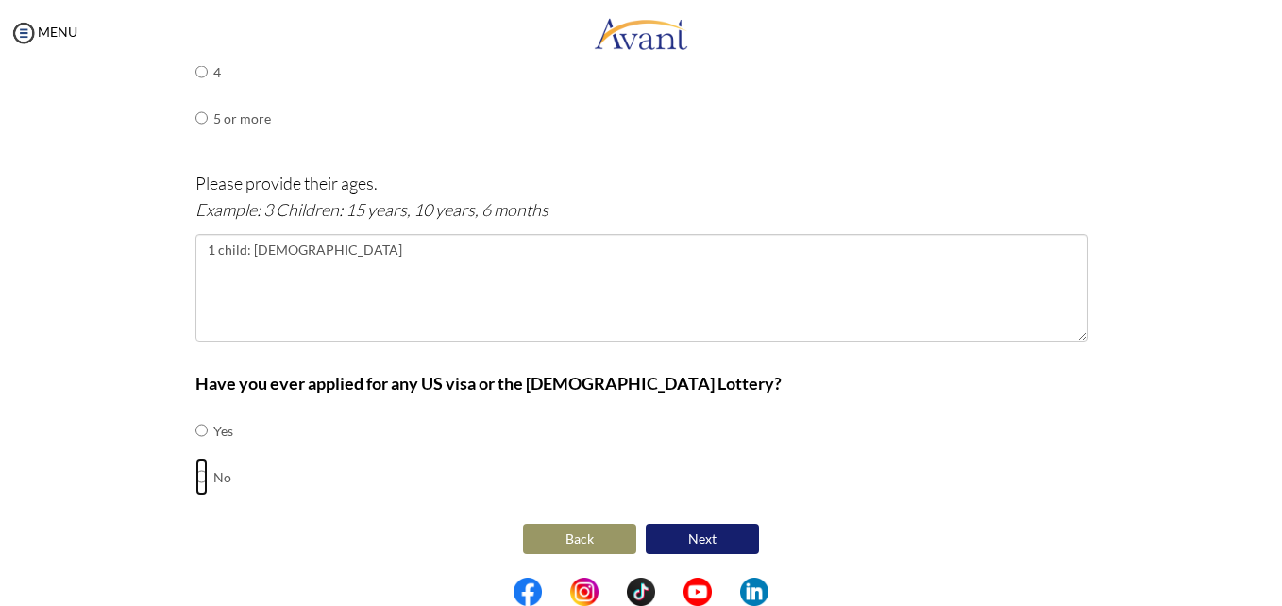
click at [195, 449] on input "radio" at bounding box center [201, 430] width 12 height 38
radio input "true"
click at [708, 544] on button "Next" at bounding box center [701, 539] width 113 height 30
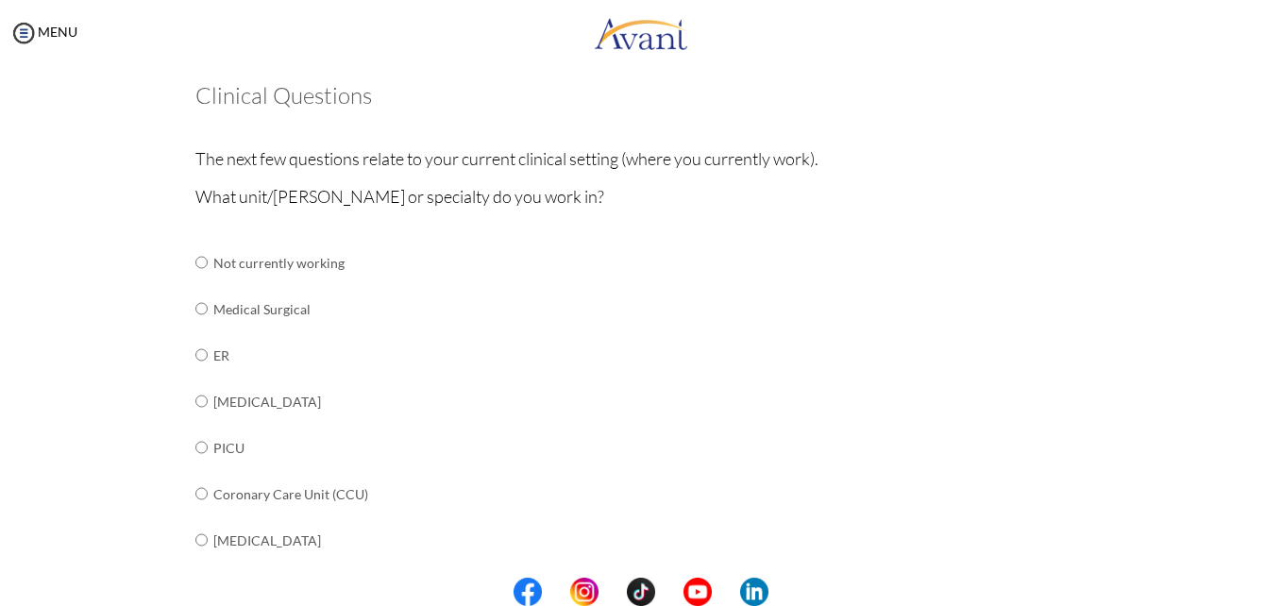
scroll to position [132, 0]
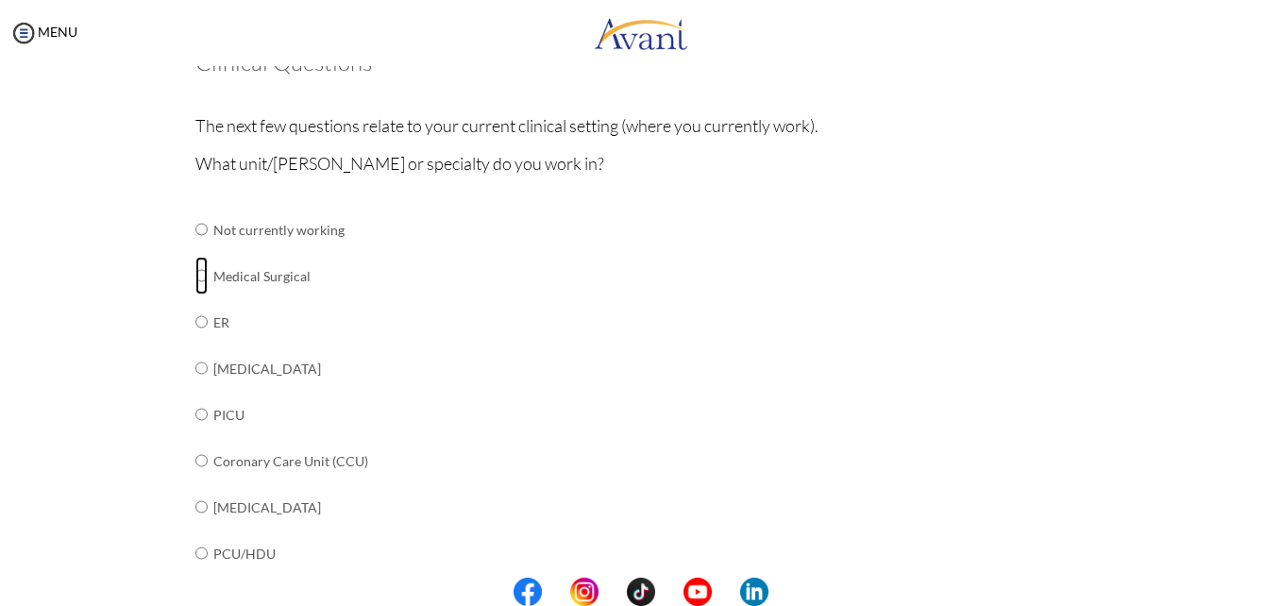
click at [195, 248] on input "radio" at bounding box center [201, 229] width 12 height 38
radio input "true"
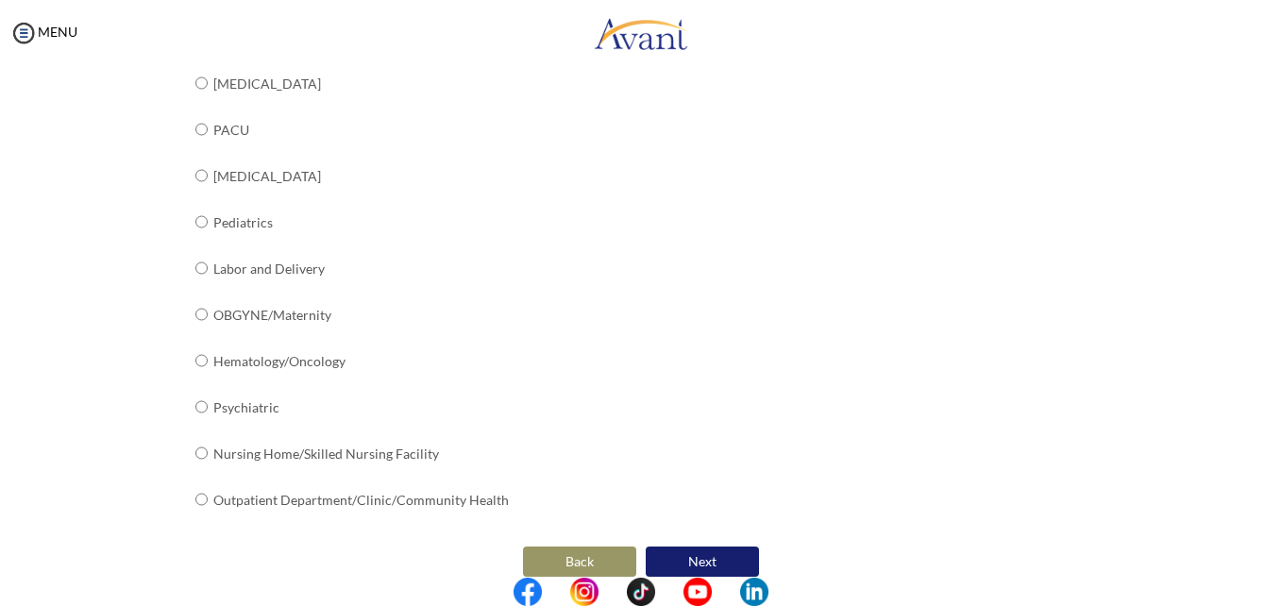
scroll to position [763, 0]
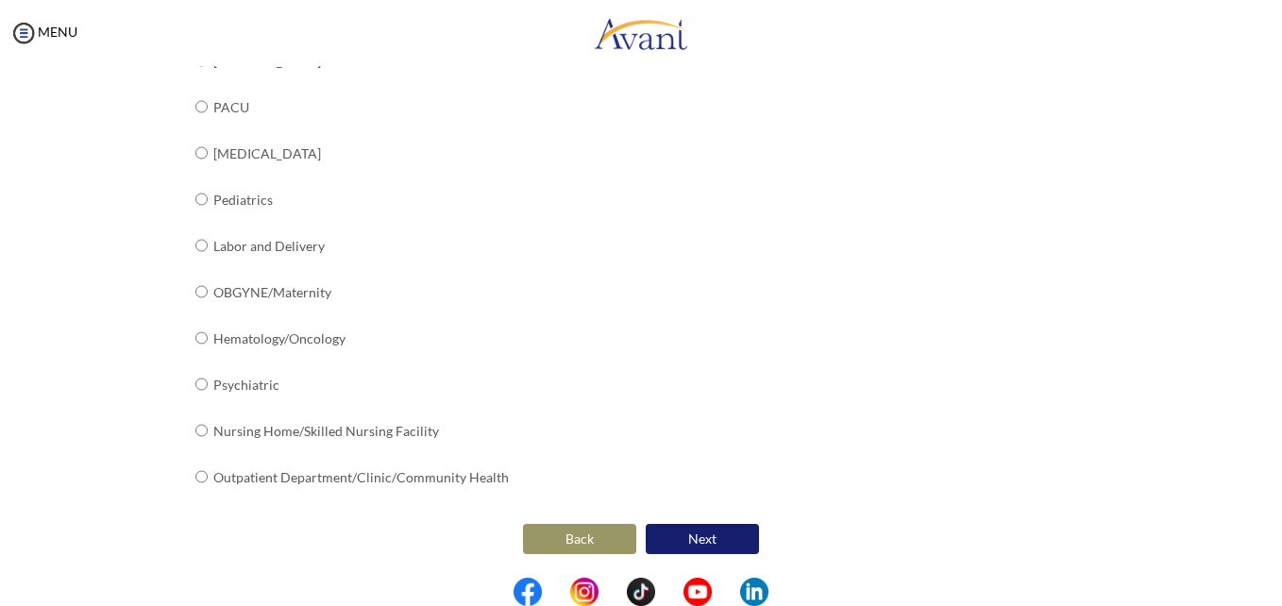
click at [699, 541] on button "Next" at bounding box center [701, 539] width 113 height 30
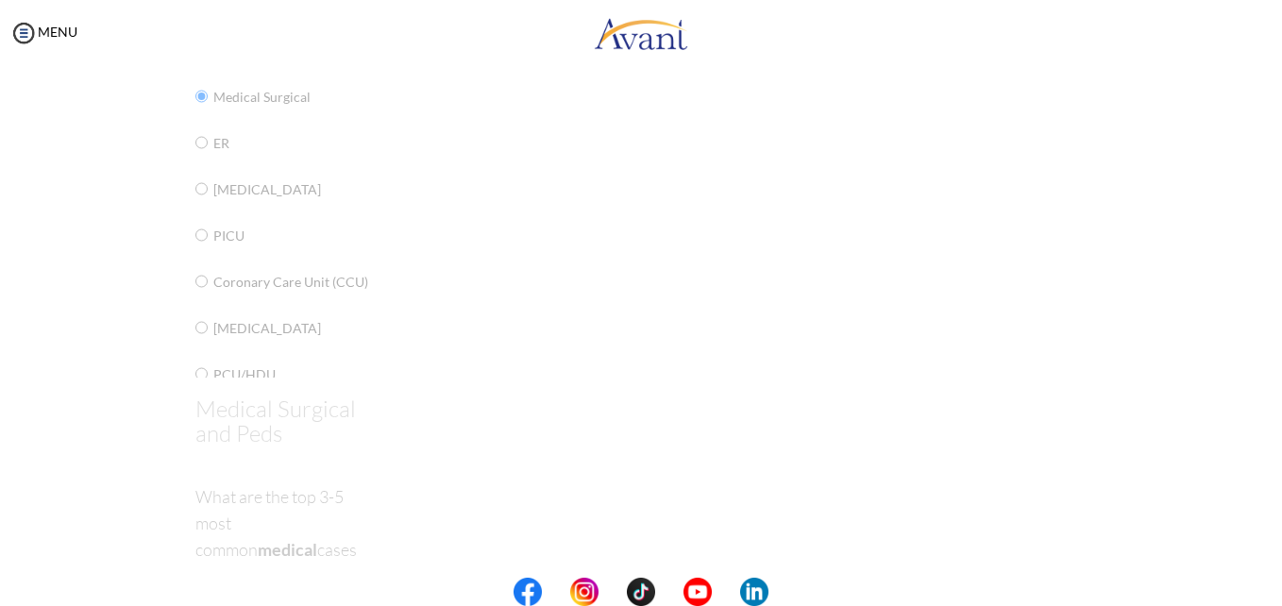
scroll to position [38, 0]
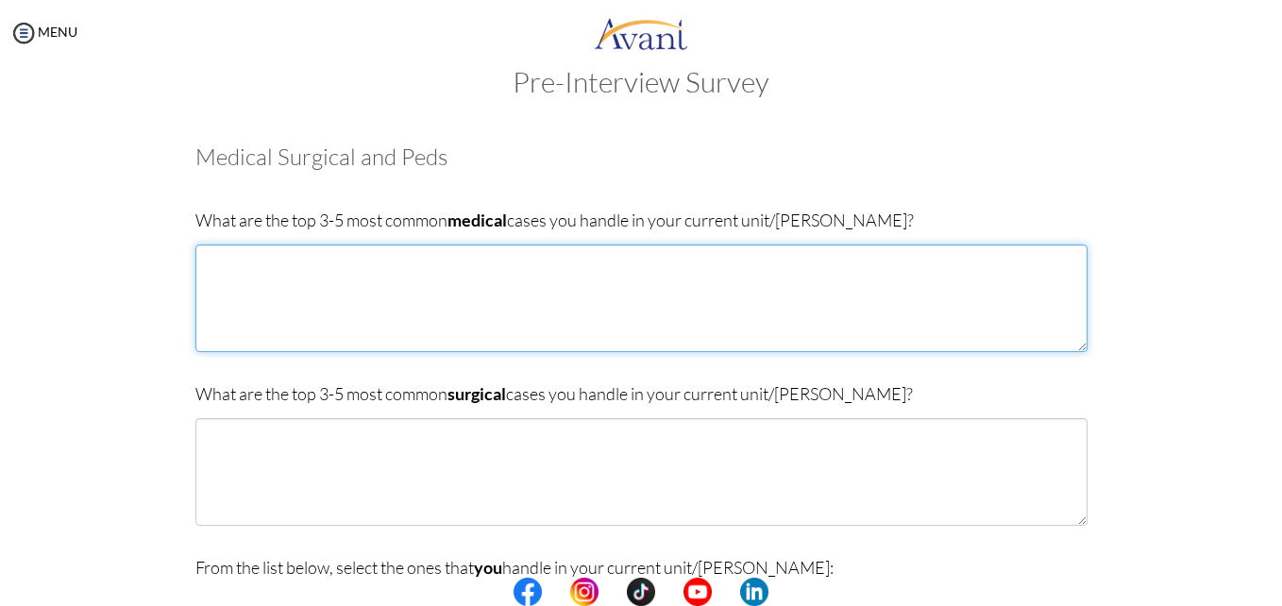
click at [658, 316] on textarea at bounding box center [641, 298] width 892 height 108
type textarea "t"
click at [504, 261] on textarea "The 3 most common medical cases I handle" at bounding box center [641, 298] width 892 height 108
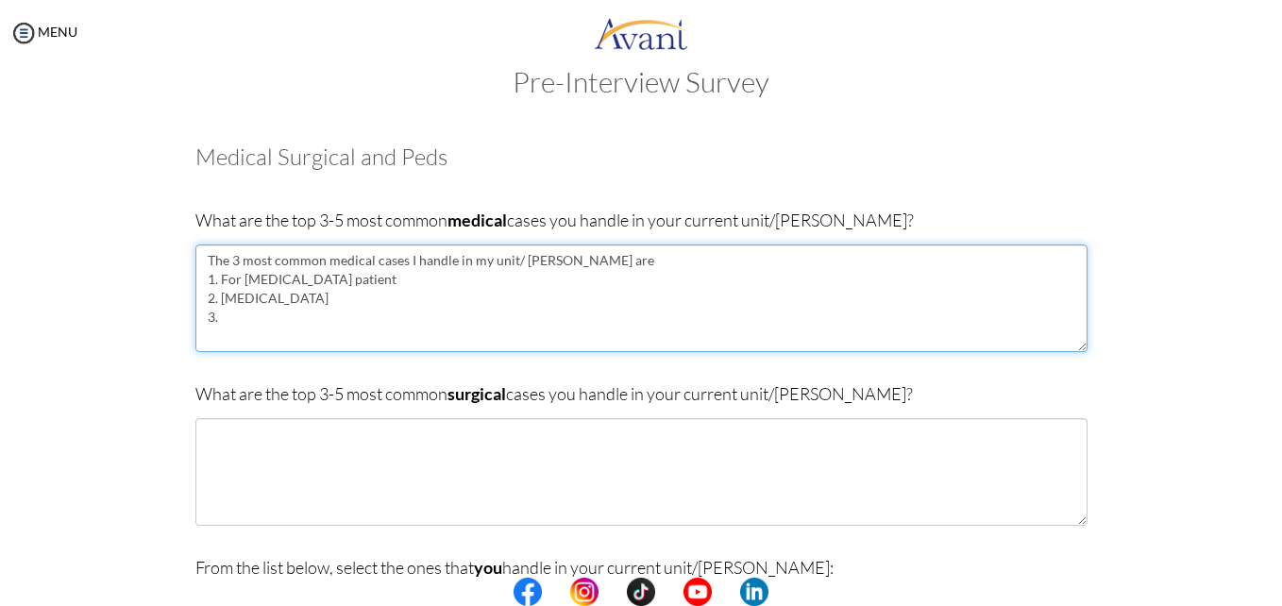
click at [335, 340] on textarea "The 3 most common medical cases I handle in my unit/ [PERSON_NAME] are 1. For […" at bounding box center [641, 298] width 892 height 108
click at [268, 329] on textarea "The 3 most common medical cases I handle in my unit/ [PERSON_NAME] are 1. For […" at bounding box center [641, 298] width 892 height 108
drag, startPoint x: 367, startPoint y: 277, endPoint x: 212, endPoint y: 285, distance: 155.0
click at [212, 285] on textarea "The 3 most common medical cases I handle in my unit/ [PERSON_NAME] are 1. For […" at bounding box center [641, 298] width 892 height 108
click at [305, 340] on textarea "The 3 most common medical cases I handle in my unit/ [PERSON_NAME] are 1. [MEDI…" at bounding box center [641, 298] width 892 height 108
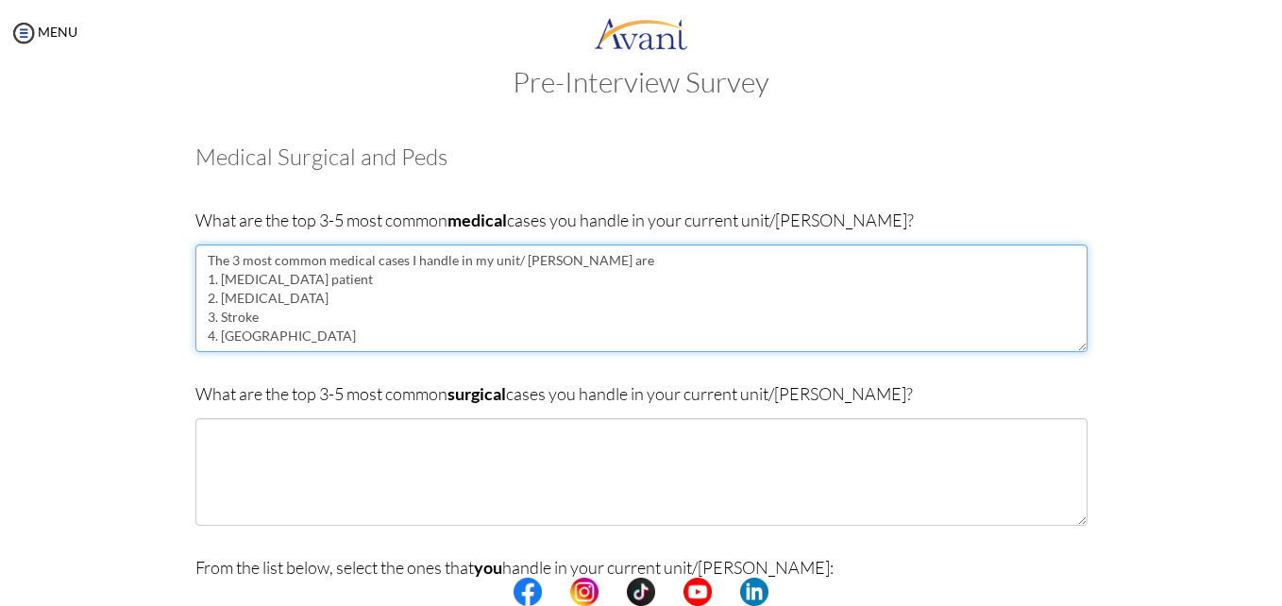
drag, startPoint x: 303, startPoint y: 277, endPoint x: 259, endPoint y: 284, distance: 44.8
click at [259, 284] on textarea "The 3 most common medical cases I handle in my unit/ [PERSON_NAME] are 1. [MEDI…" at bounding box center [641, 298] width 892 height 108
click at [292, 335] on textarea "The 3 most common medical cases I handle in my unit/ [PERSON_NAME] are 1. [MEDI…" at bounding box center [641, 298] width 892 height 108
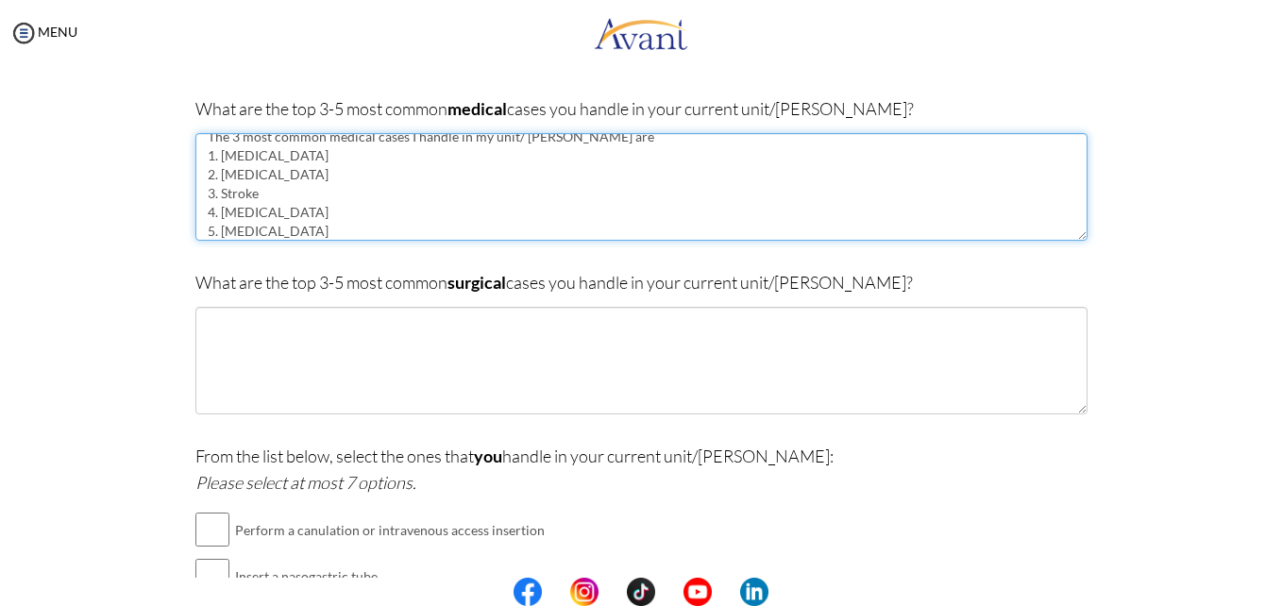
scroll to position [132, 0]
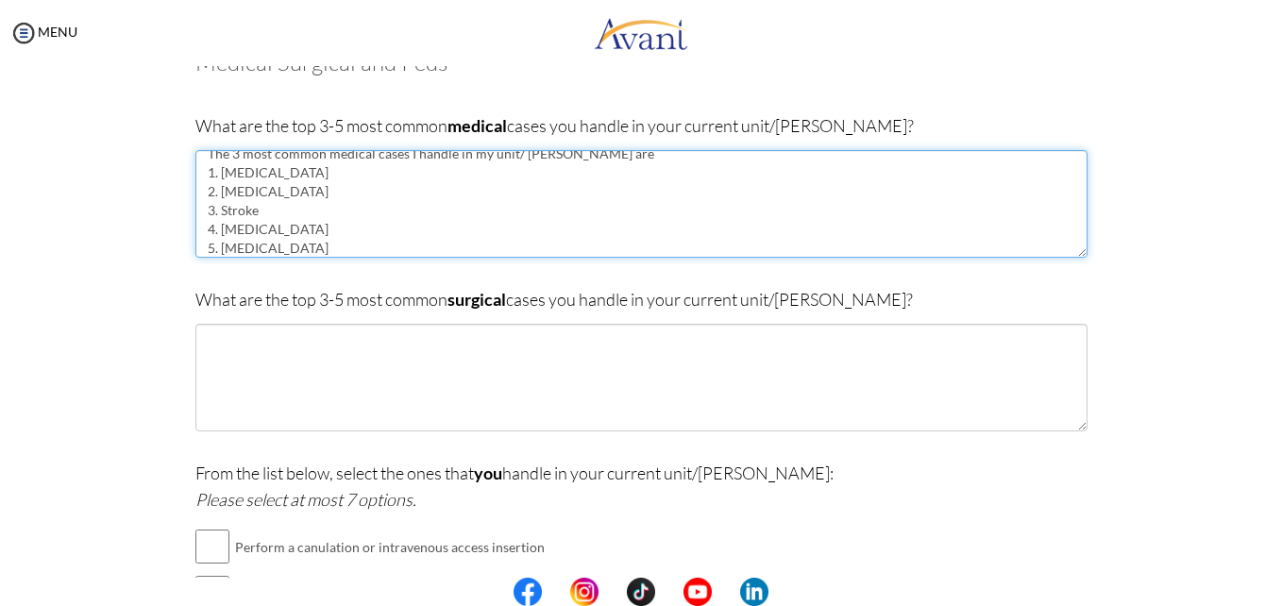
type textarea "The 3 most common medical cases I handle in my unit/ [PERSON_NAME] are 1. [MEDI…"
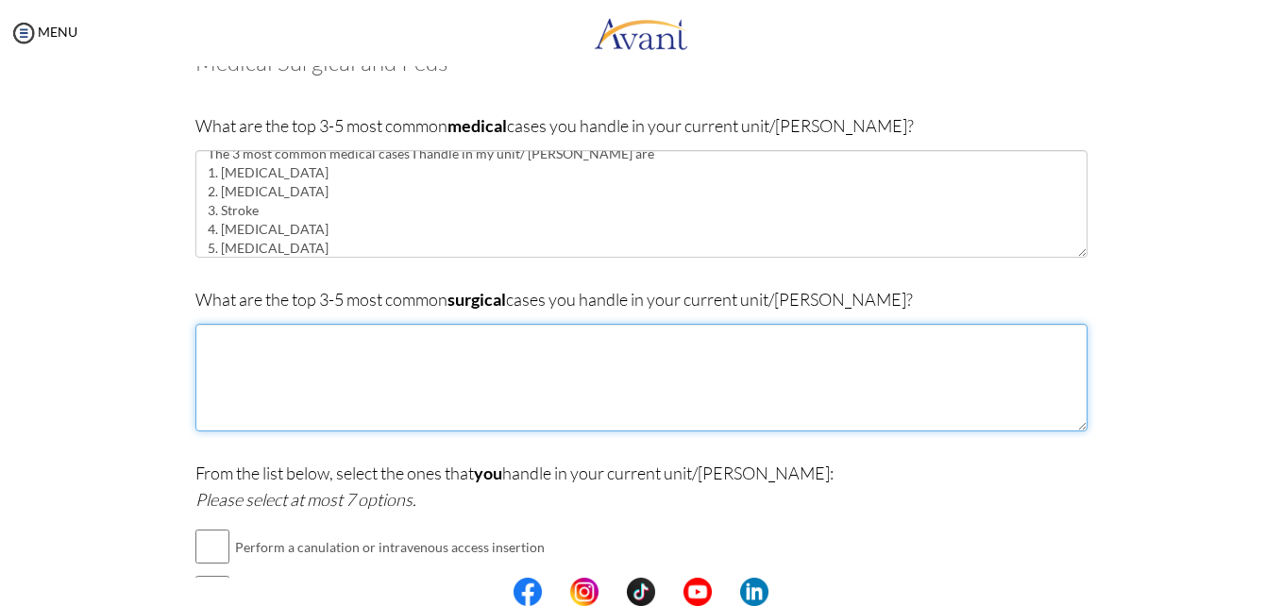
click at [286, 371] on textarea at bounding box center [641, 378] width 892 height 108
type textarea "N"
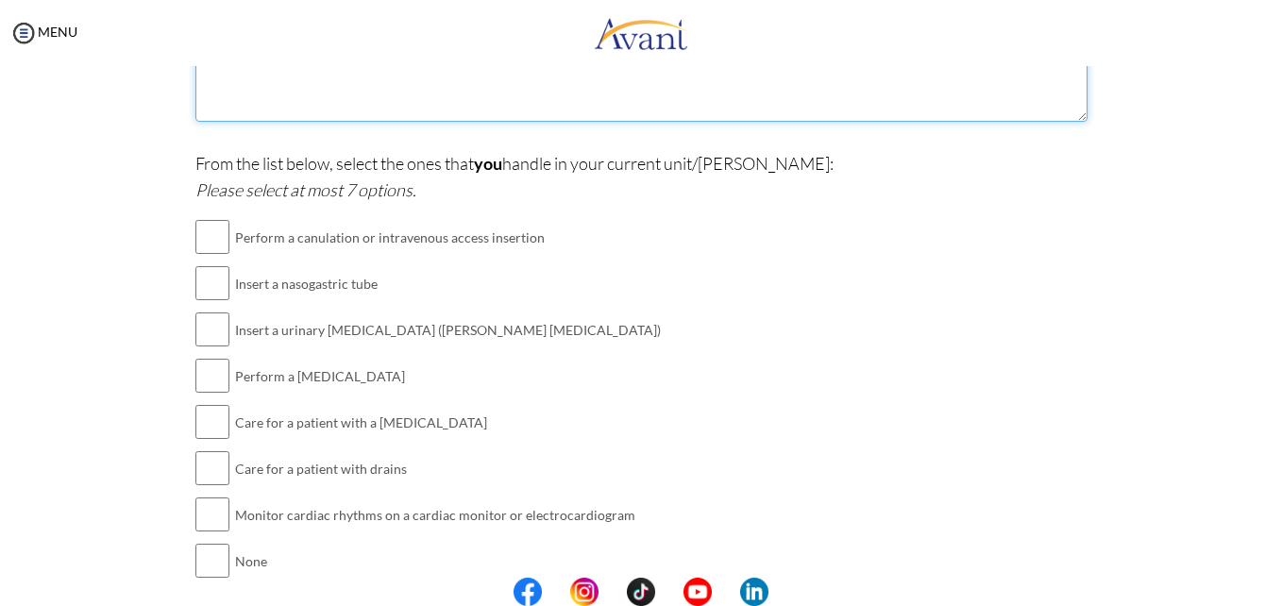
scroll to position [472, 0]
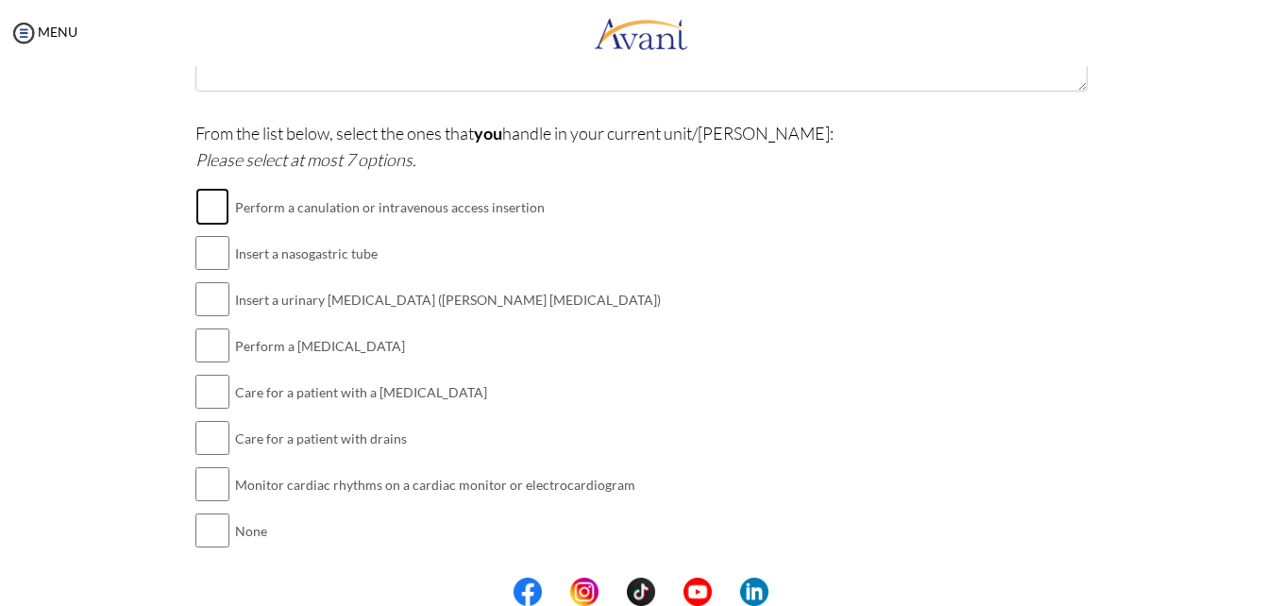
click at [208, 211] on input "checkbox" at bounding box center [212, 207] width 34 height 38
checkbox input "true"
click at [200, 307] on input "checkbox" at bounding box center [212, 299] width 34 height 38
checkbox input "true"
click at [207, 346] on input "checkbox" at bounding box center [212, 346] width 34 height 38
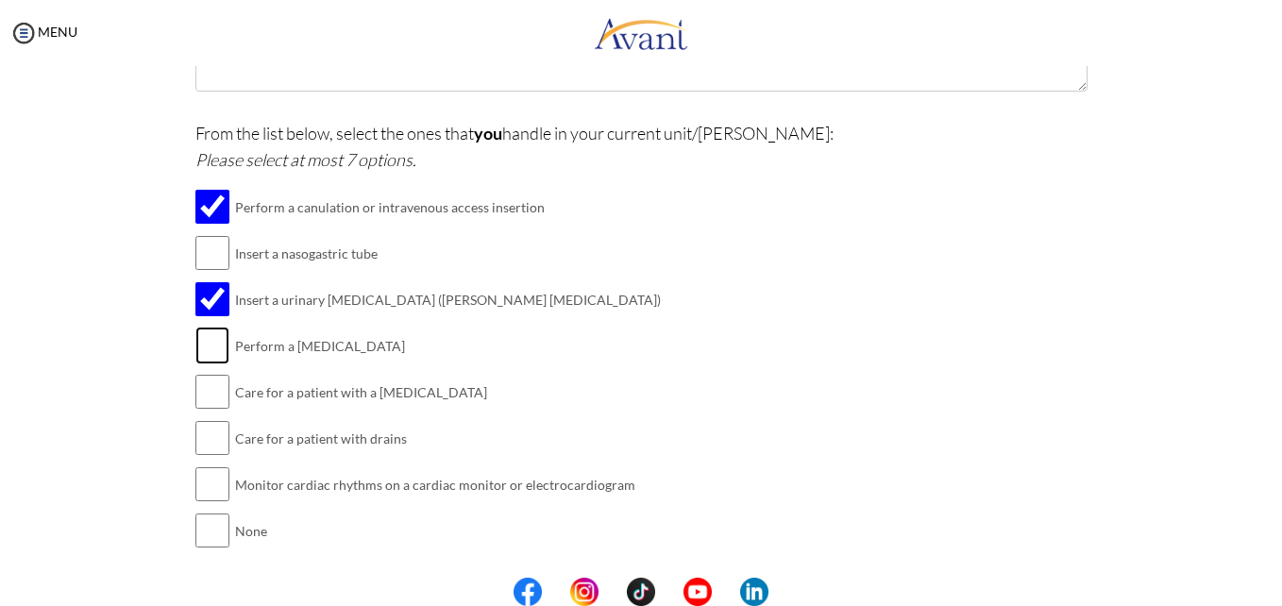
checkbox input "true"
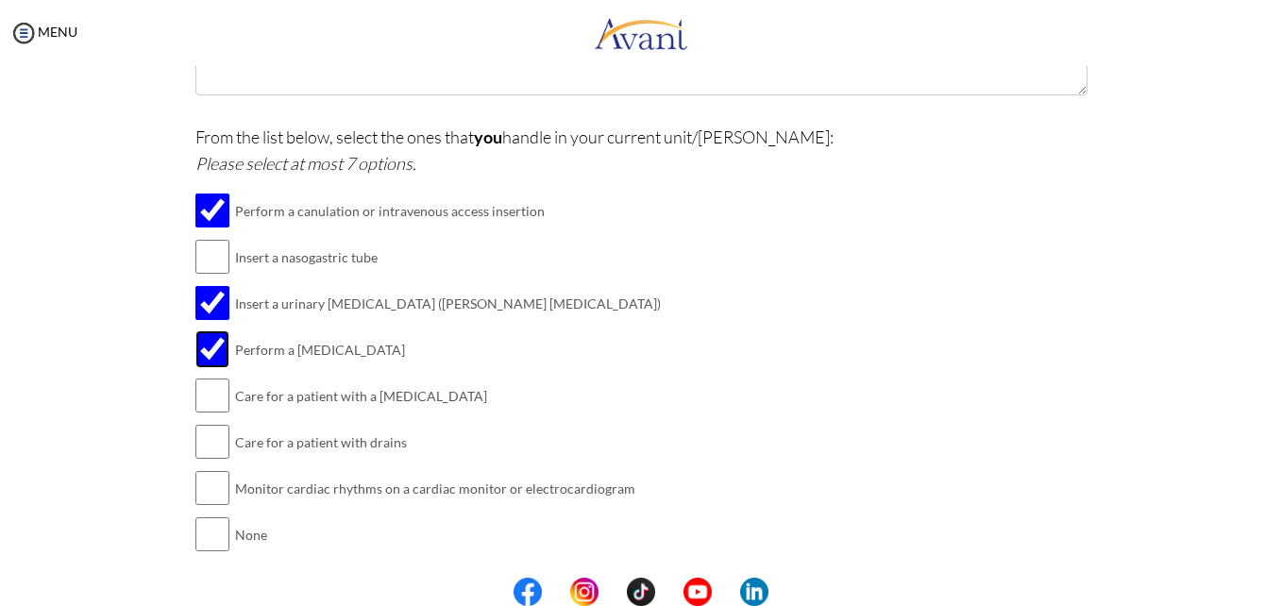
scroll to position [526, 0]
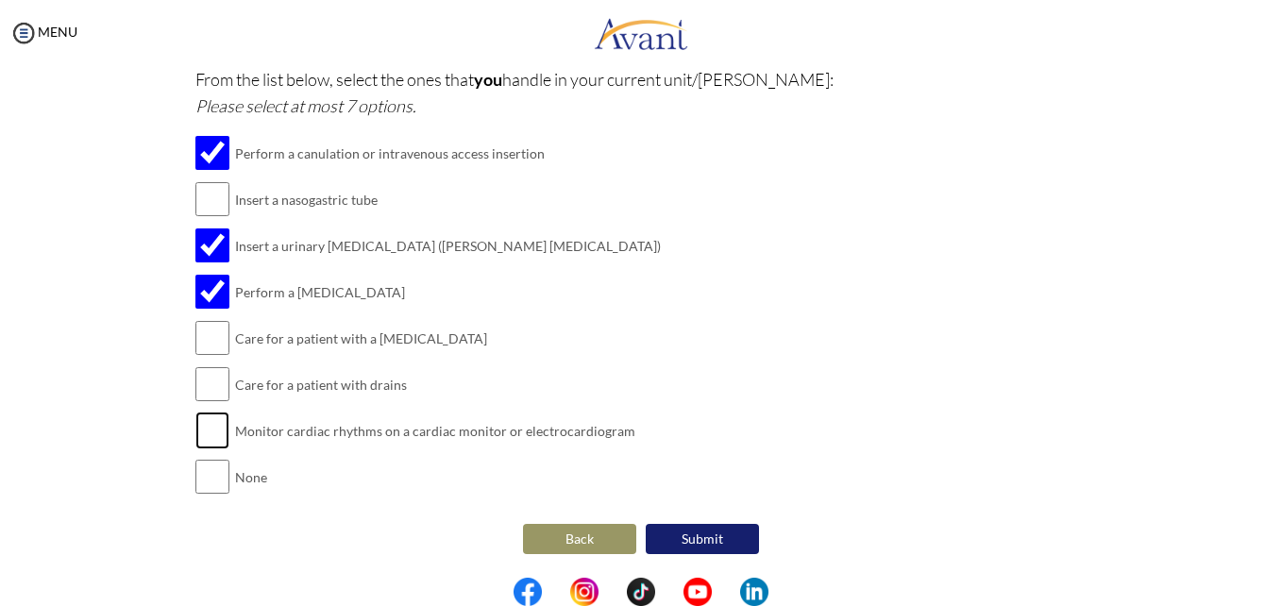
click at [215, 433] on input "checkbox" at bounding box center [212, 430] width 34 height 38
checkbox input "true"
click at [200, 378] on input "checkbox" at bounding box center [212, 384] width 34 height 38
checkbox input "true"
click at [210, 444] on input "checkbox" at bounding box center [212, 430] width 34 height 38
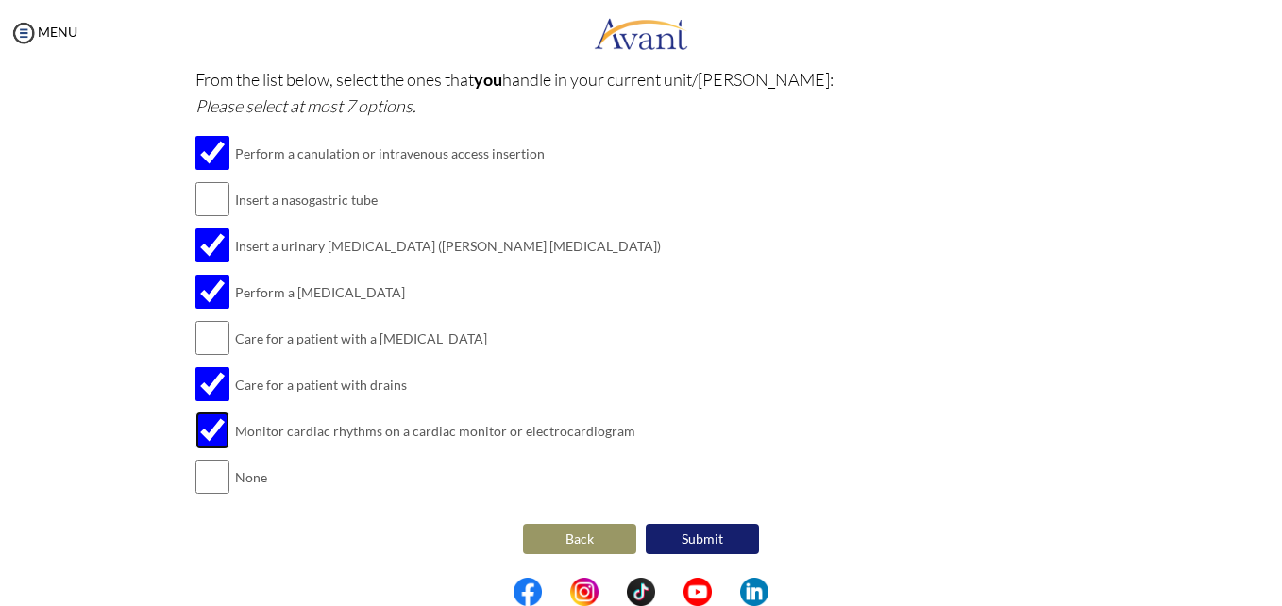
checkbox input "false"
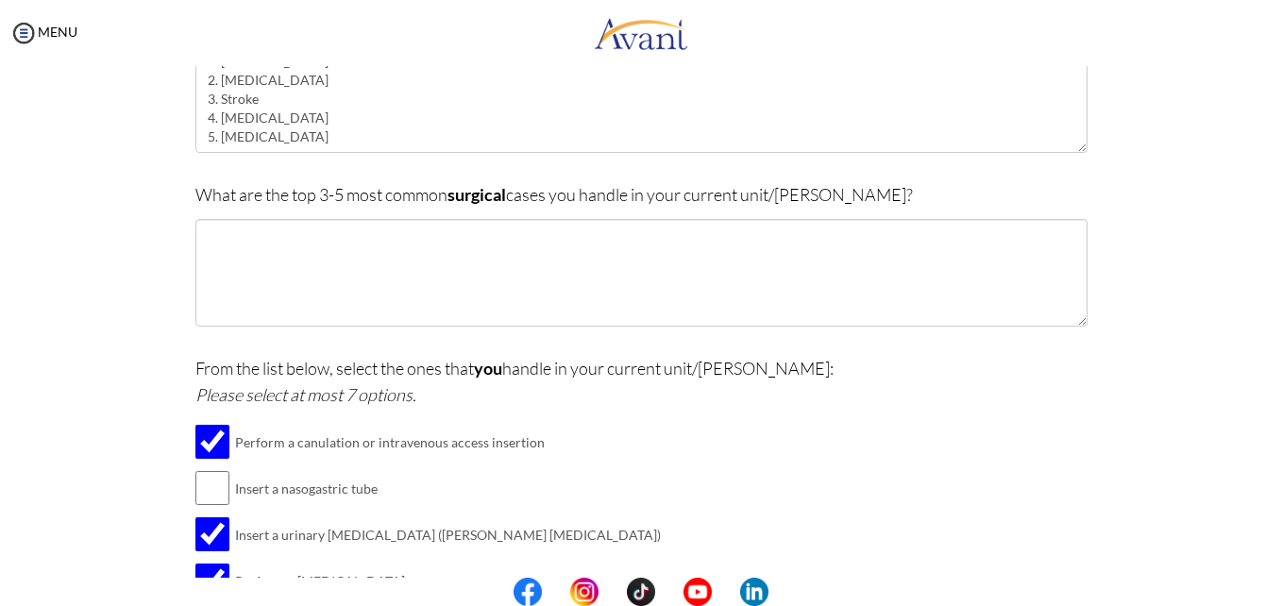
scroll to position [0, 0]
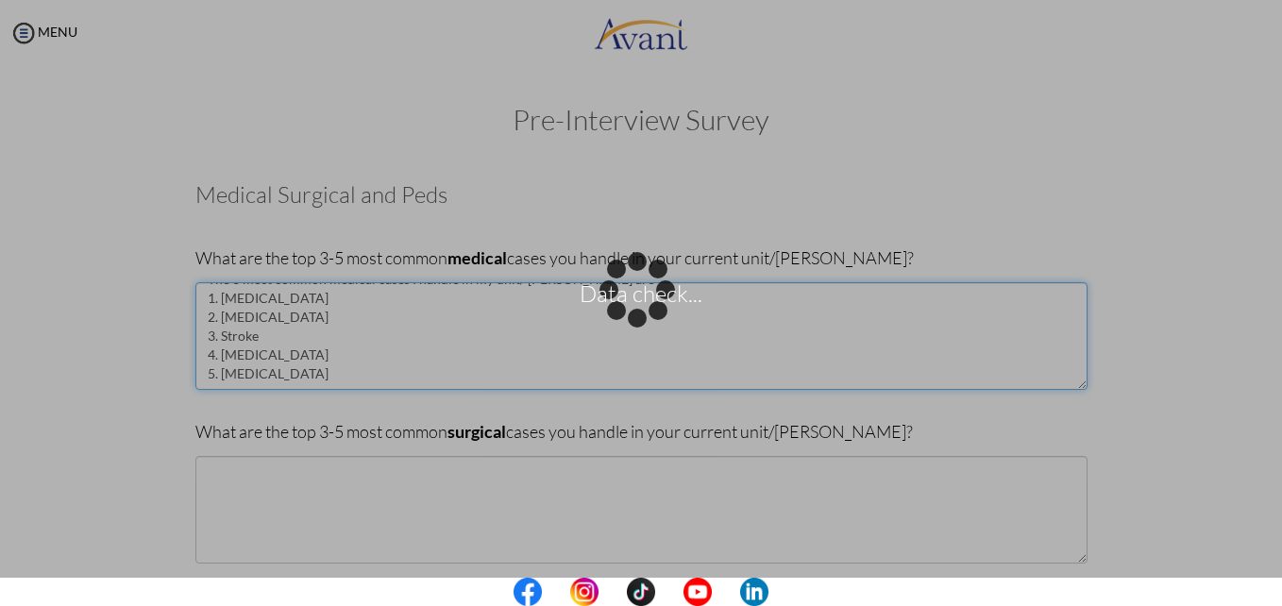
click at [251, 358] on textarea "The 3 most common medical cases I handle in my unit/ [PERSON_NAME] are 1. [MEDI…" at bounding box center [641, 336] width 892 height 108
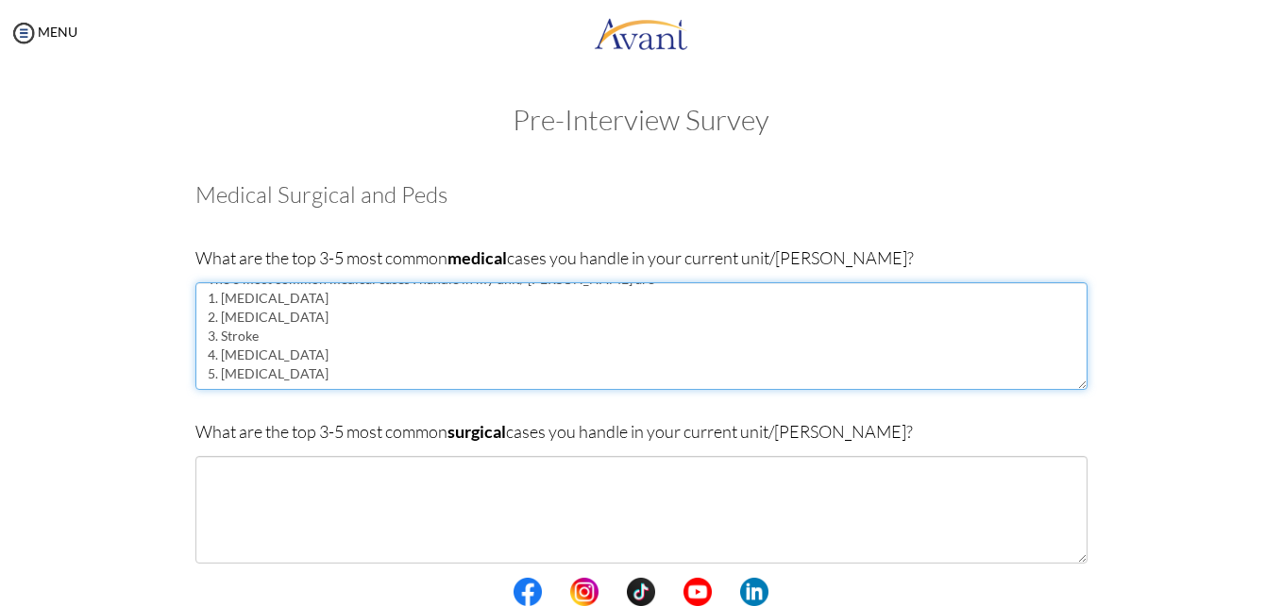
click at [288, 352] on textarea "The 3 most common medical cases I handle in my unit/ [PERSON_NAME] are 1. [MEDI…" at bounding box center [641, 336] width 892 height 108
click at [264, 376] on textarea "The 3 most common medical cases I handle in my unit/ [PERSON_NAME] are 1. [MEDI…" at bounding box center [641, 336] width 892 height 108
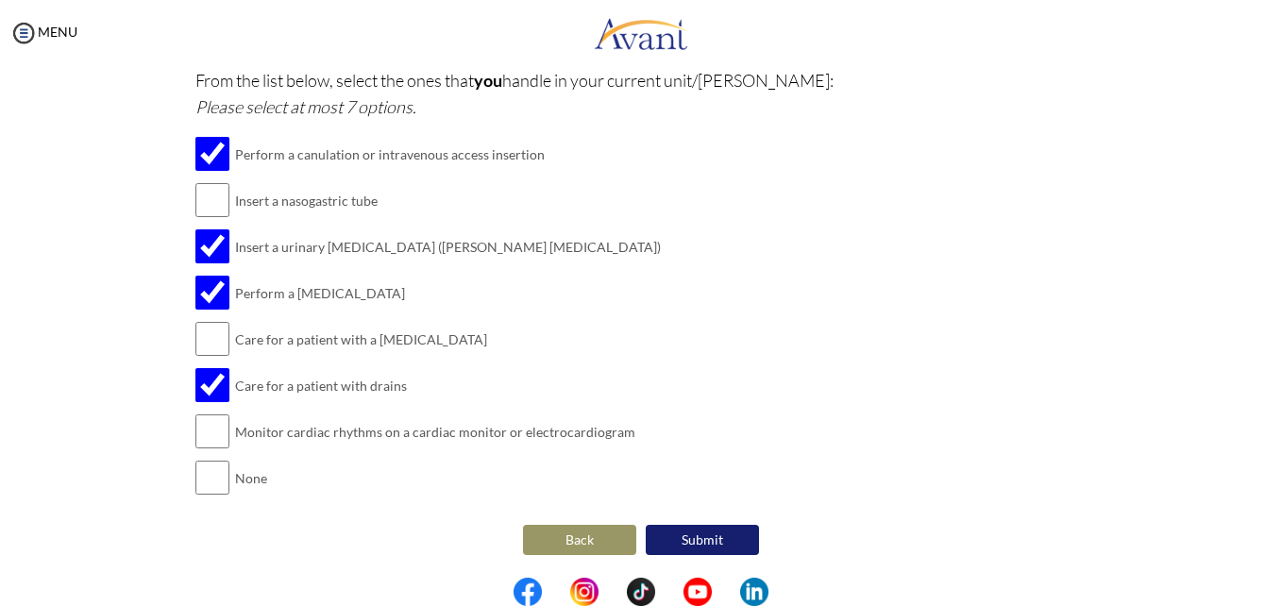
scroll to position [526, 0]
type textarea "The 3 most common medical cases I handle in my unit/ [PERSON_NAME] are 1. [MEDI…"
click at [695, 539] on button "Submit" at bounding box center [701, 539] width 113 height 30
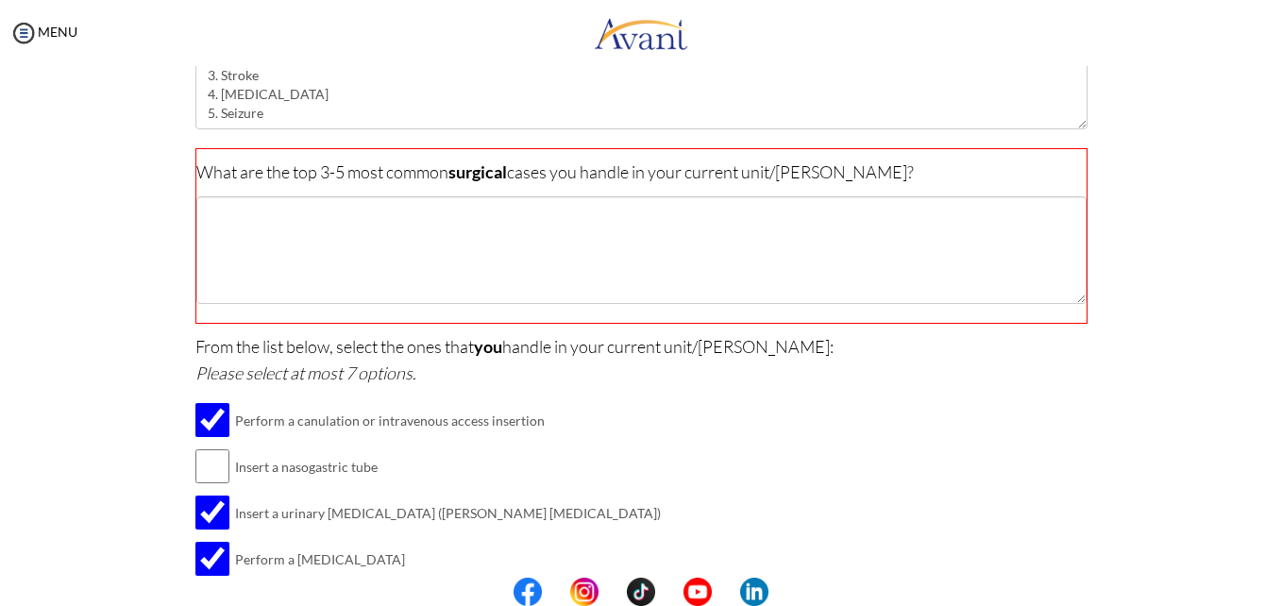
scroll to position [154, 0]
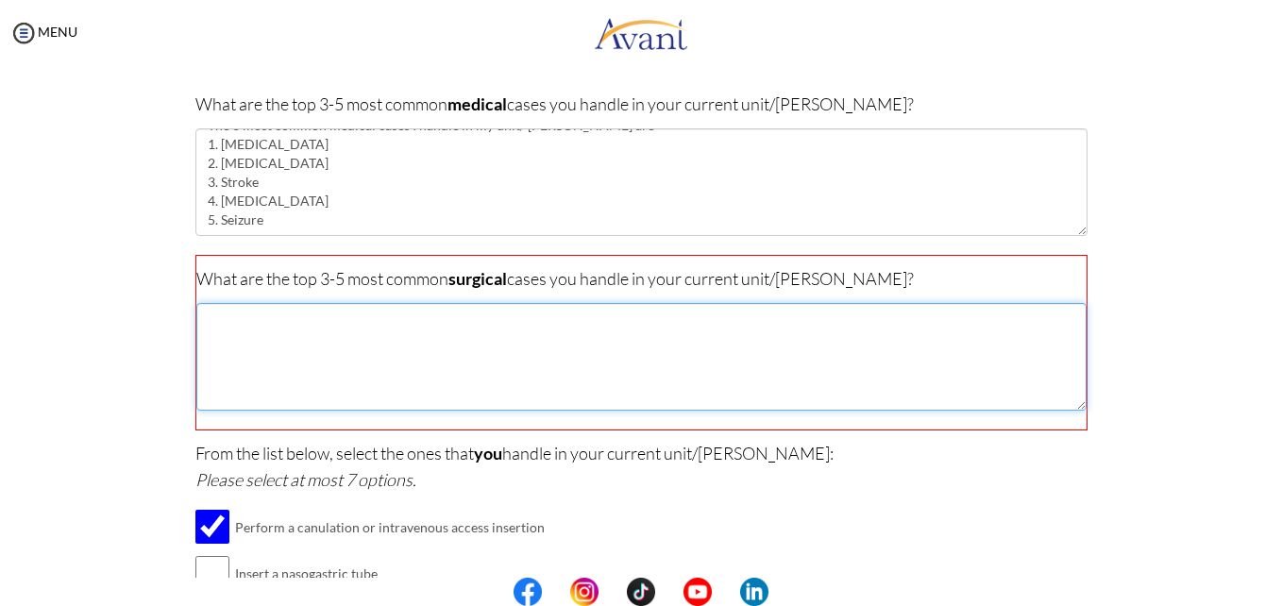
click at [373, 373] on textarea at bounding box center [641, 357] width 890 height 108
type textarea "m"
type textarea "M"
type textarea "w"
type textarea "W"
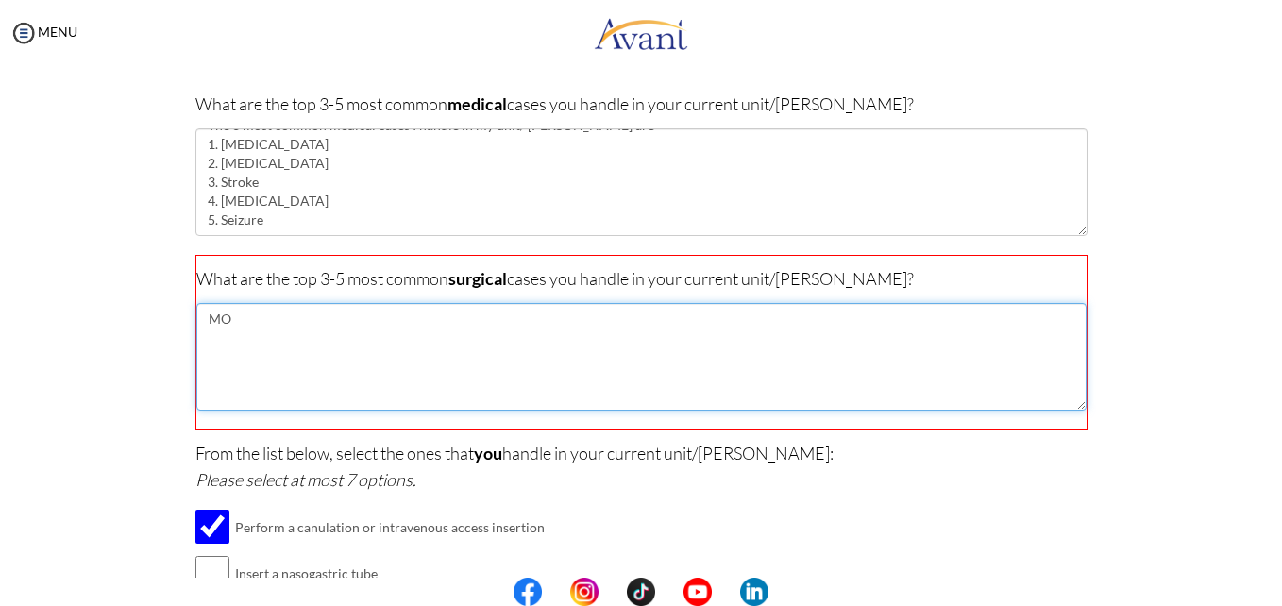
type textarea "M"
type textarea "1"
type textarea "N"
type textarea ">"
type textarea "1"
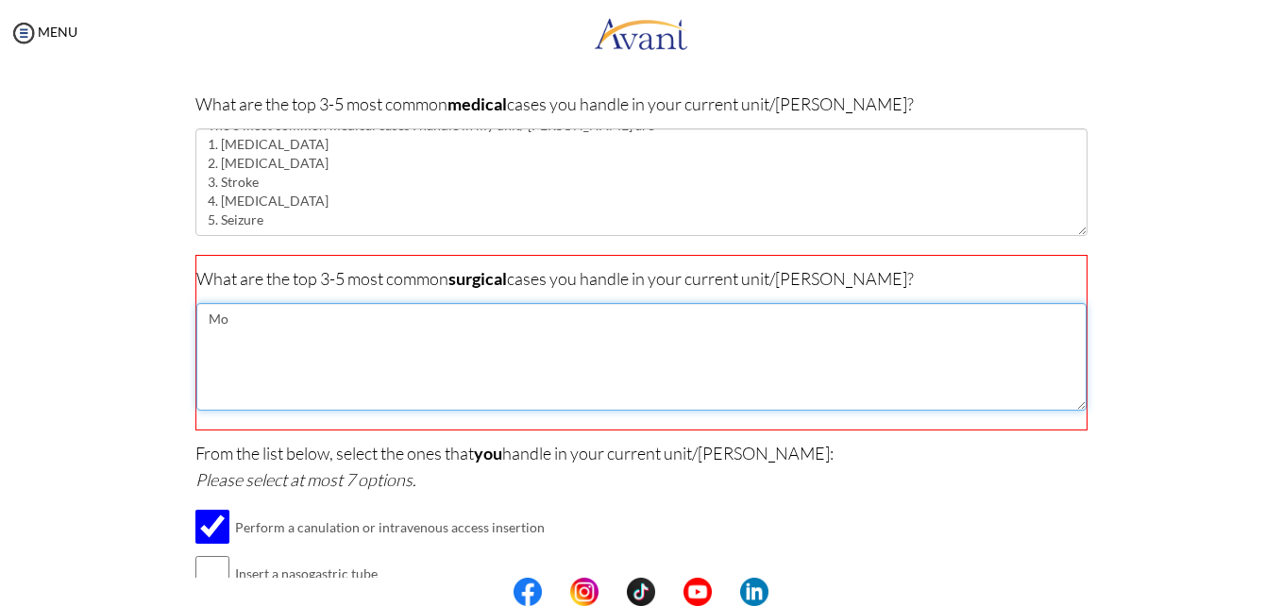
type textarea "M"
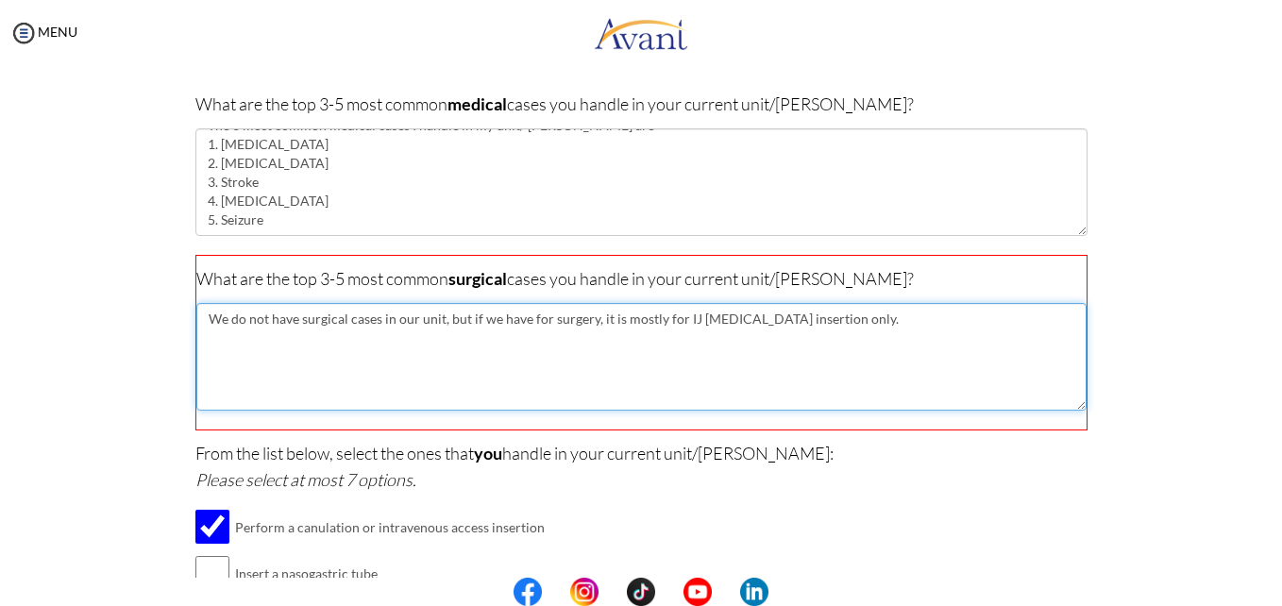
click at [242, 318] on textarea "We do not have surgical cases in our unit, but if we have for surgery, it is mo…" at bounding box center [641, 357] width 890 height 108
click at [869, 319] on textarea "Mostly we do not have surgical cases in our unit, but if we have for surgery, i…" at bounding box center [641, 357] width 890 height 108
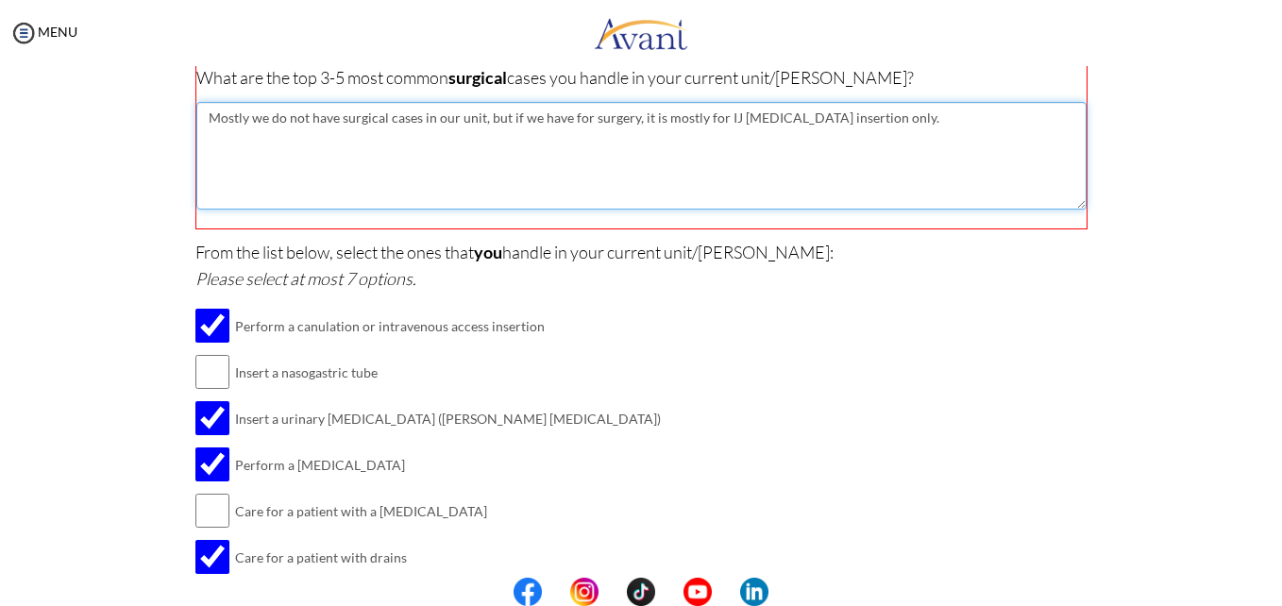
scroll to position [528, 0]
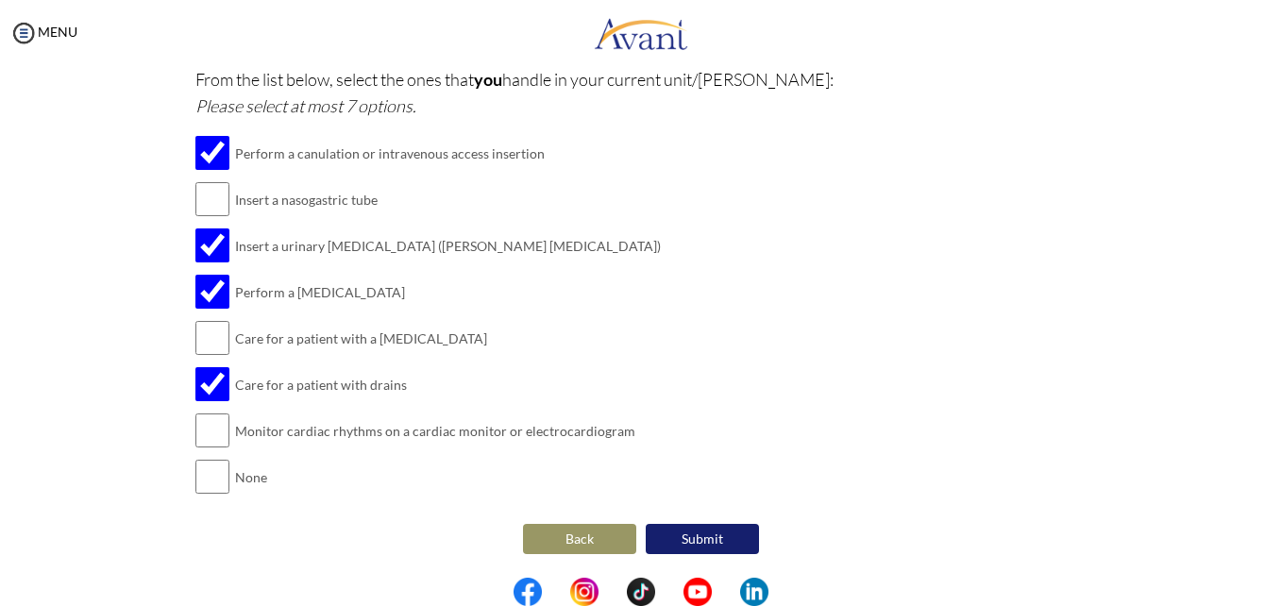
type textarea "Mostly we do not have surgical cases in our unit, but if we have for surgery, i…"
click at [707, 540] on button "Submit" at bounding box center [701, 539] width 113 height 30
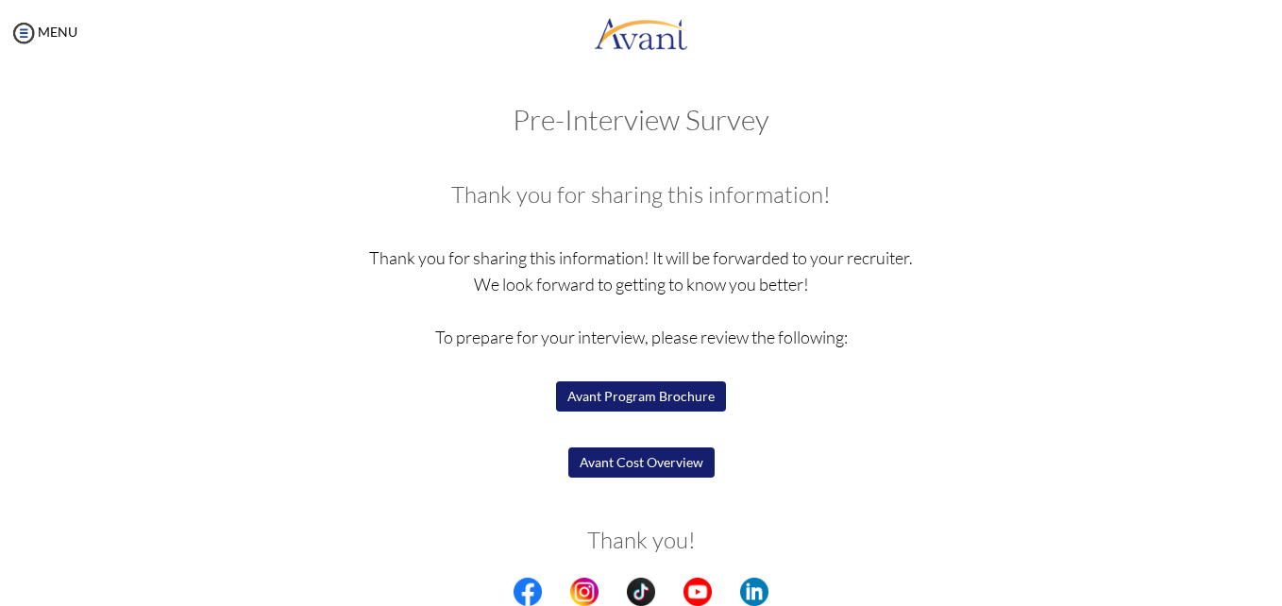
click at [682, 400] on button "Avant Program Brochure" at bounding box center [641, 396] width 170 height 30
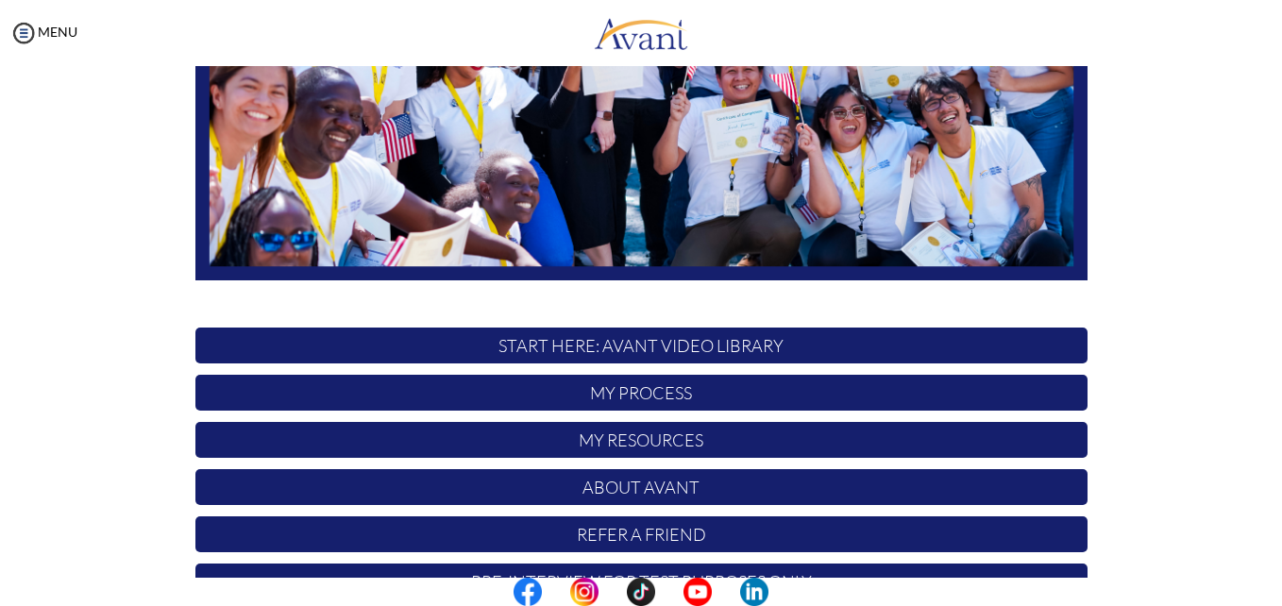
scroll to position [443, 0]
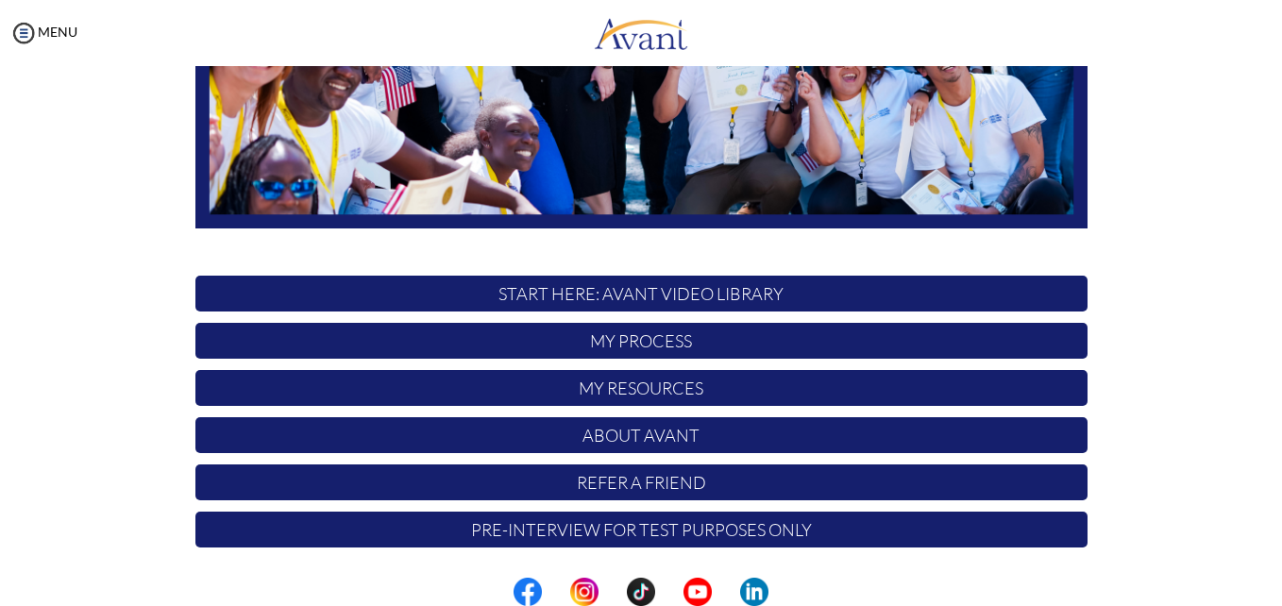
click at [833, 528] on p "Pre-Interview for test purposes only" at bounding box center [641, 529] width 892 height 36
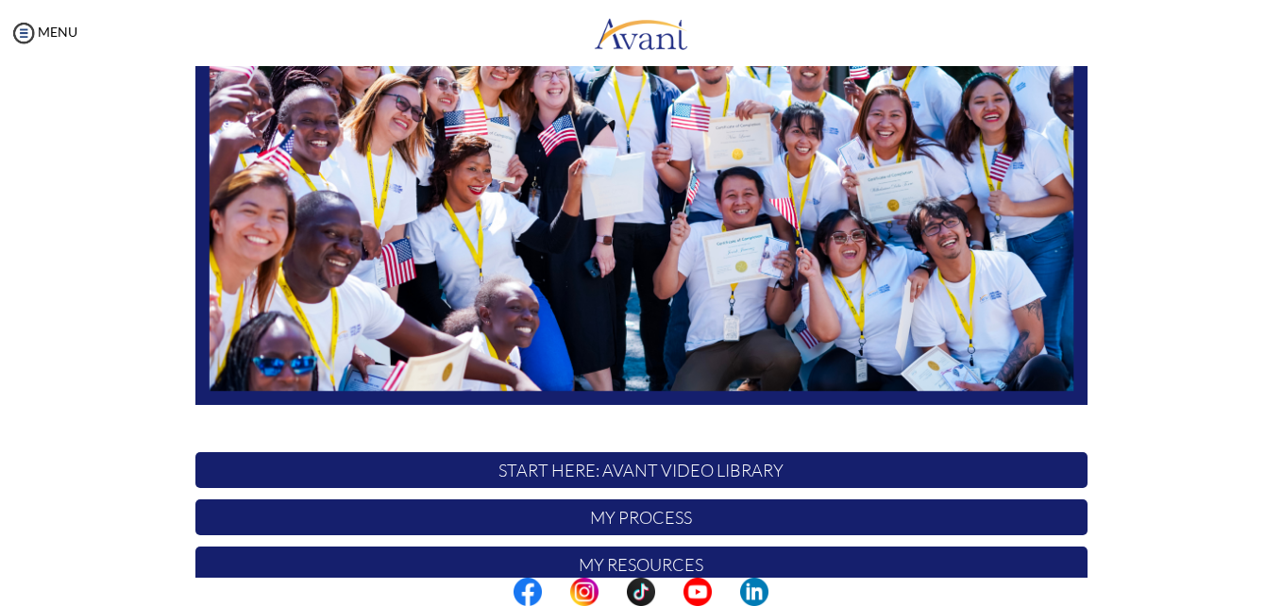
scroll to position [443, 0]
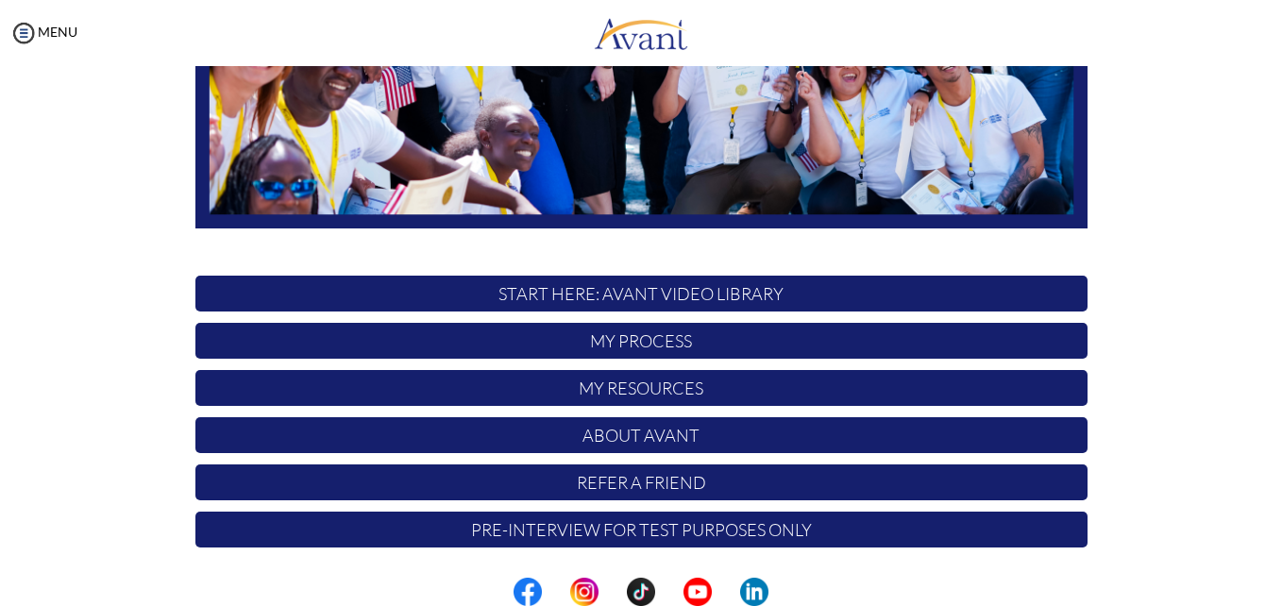
click at [705, 389] on p "My Resources" at bounding box center [641, 388] width 892 height 36
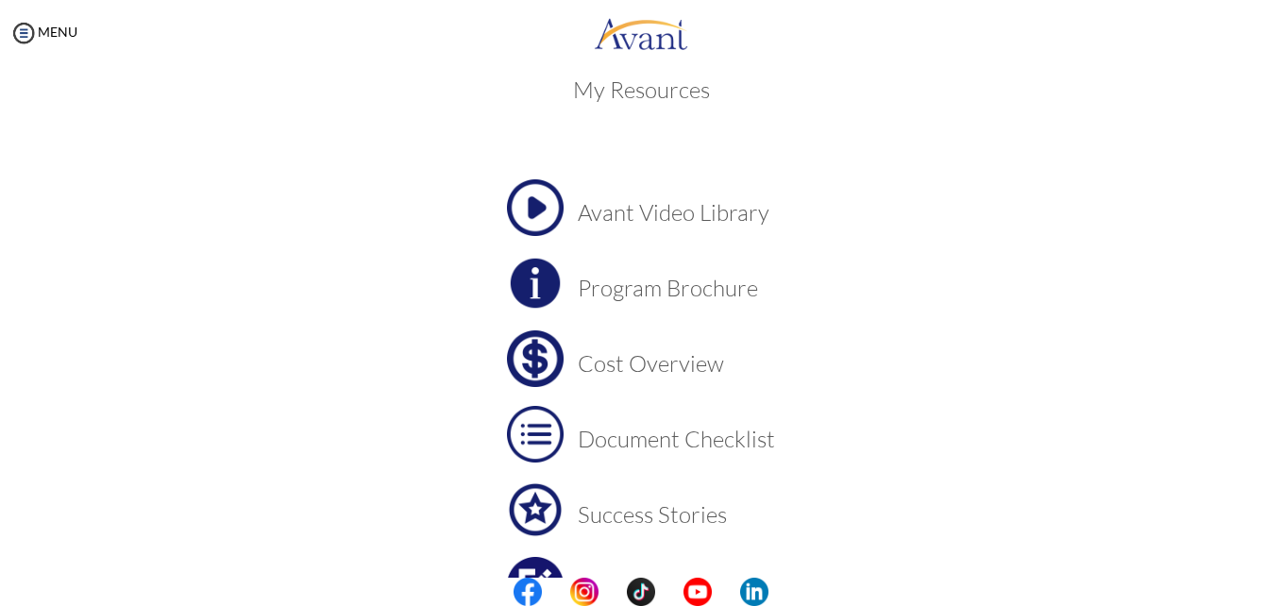
scroll to position [0, 0]
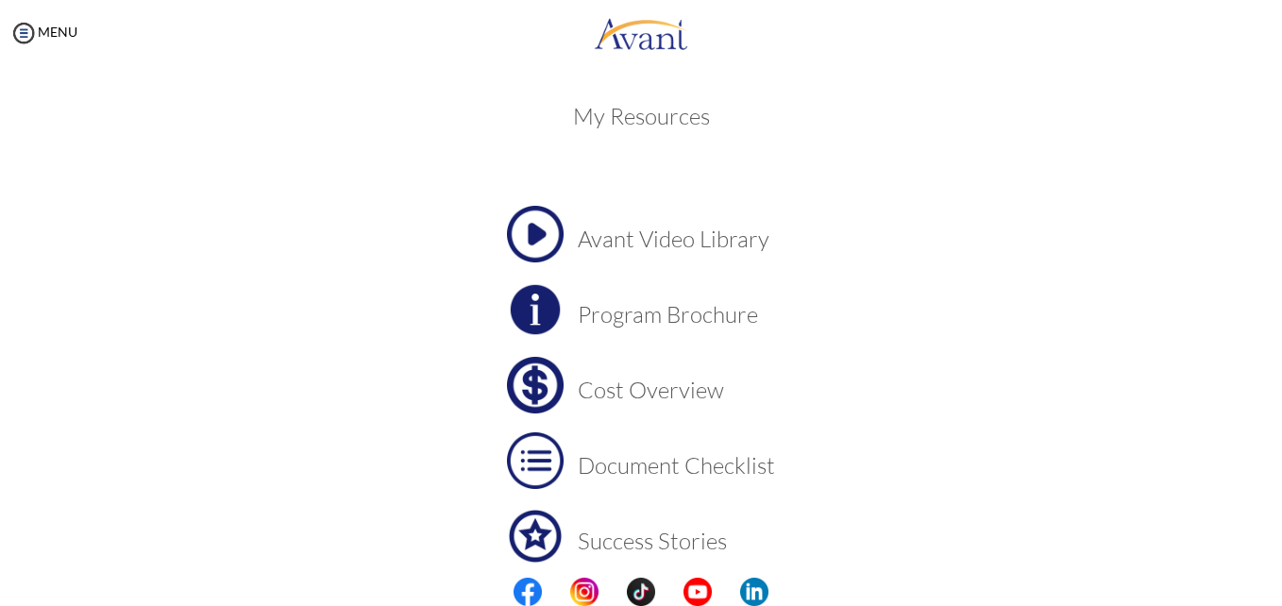
click at [729, 316] on h3 "Program Brochure" at bounding box center [676, 314] width 197 height 25
